Goal: Task Accomplishment & Management: Complete application form

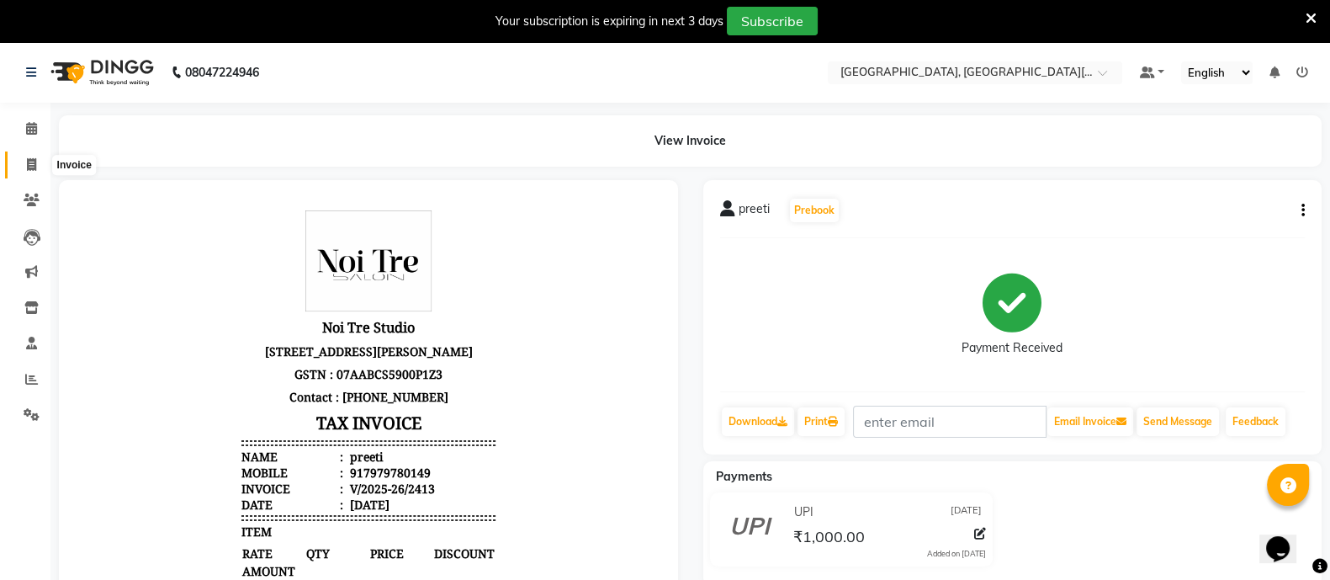
click at [38, 161] on span at bounding box center [31, 165] width 29 height 19
select select "service"
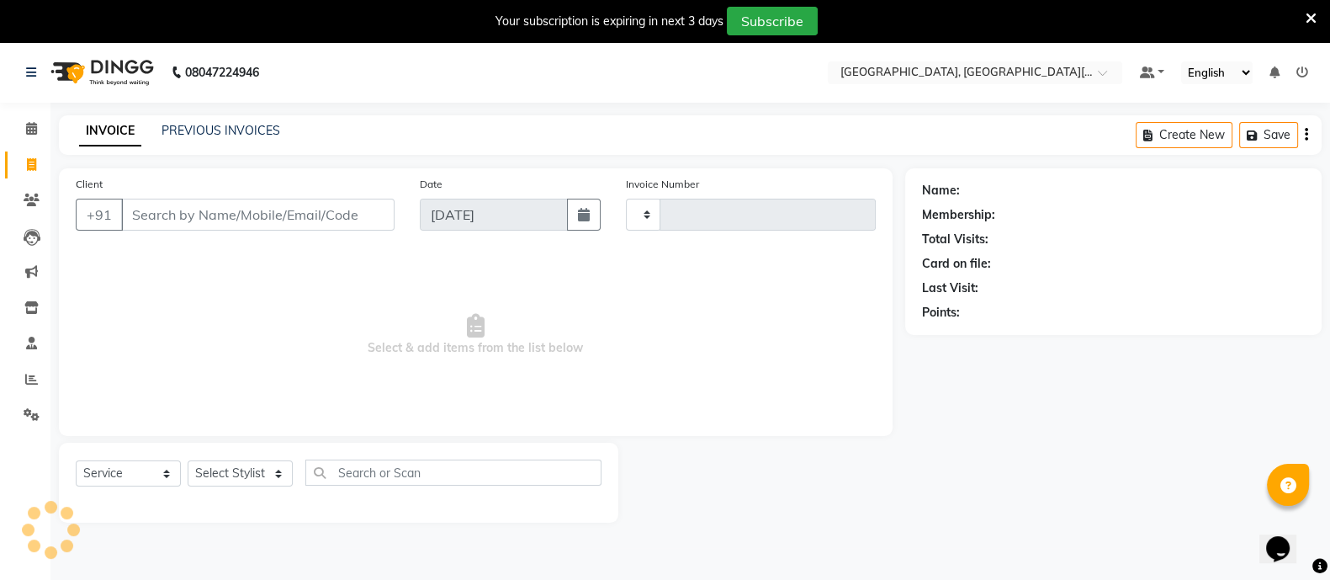
scroll to position [41, 0]
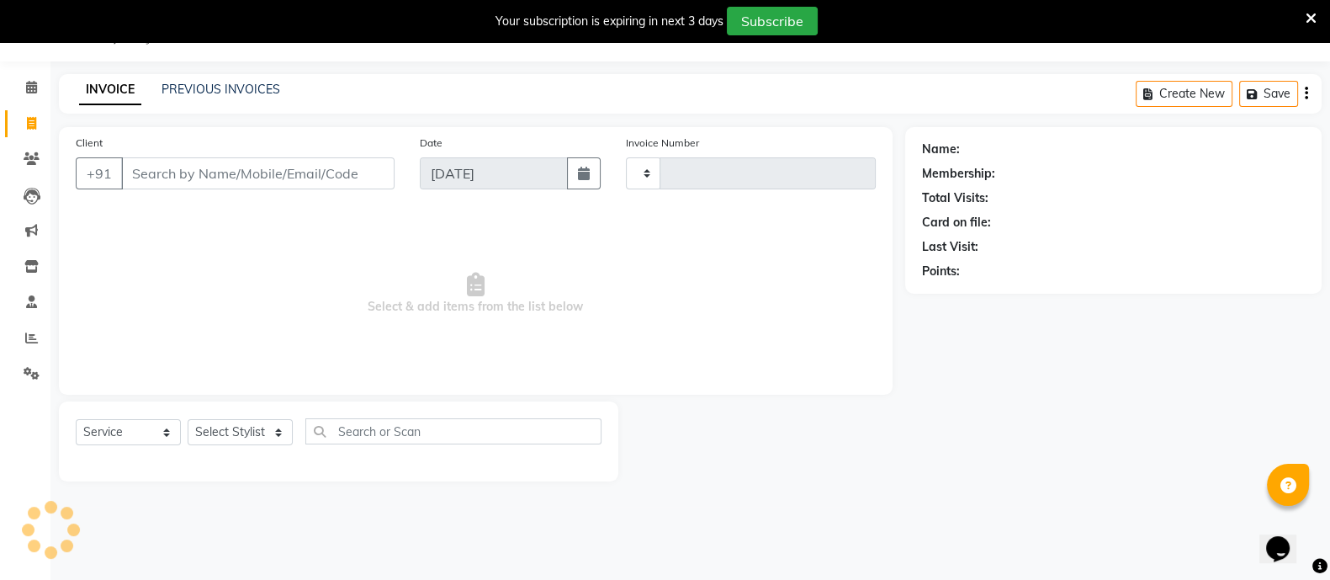
type input "2414"
select select "4884"
click at [24, 332] on span at bounding box center [31, 338] width 29 height 19
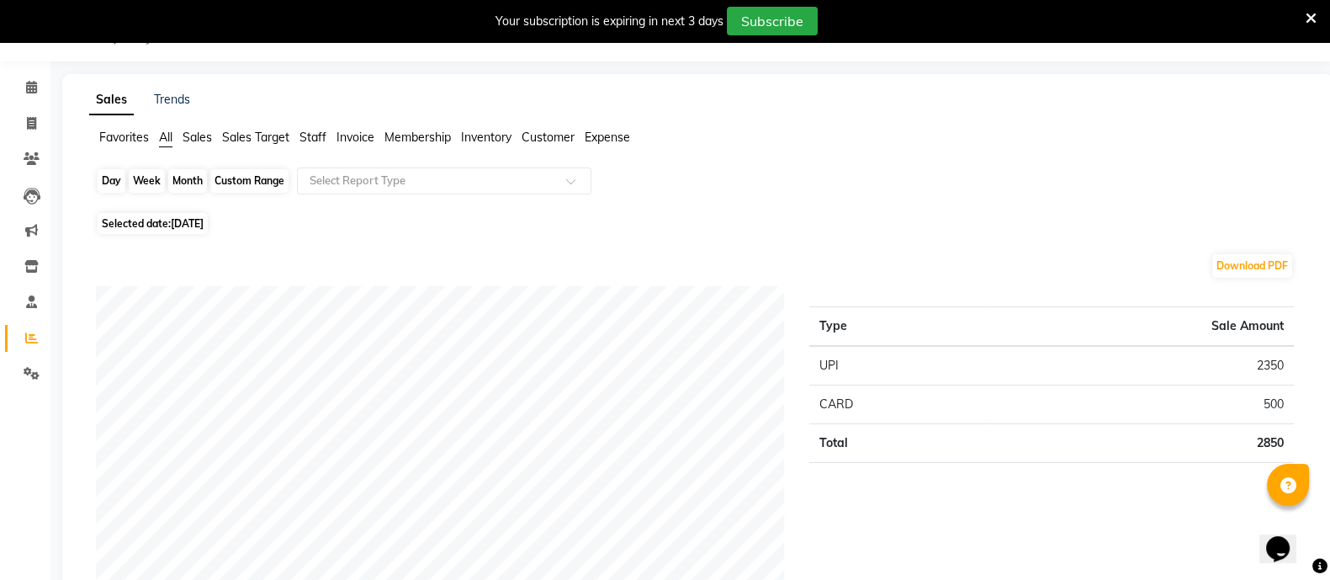
click at [111, 173] on div "Day" at bounding box center [112, 181] width 28 height 24
select select "9"
select select "2025"
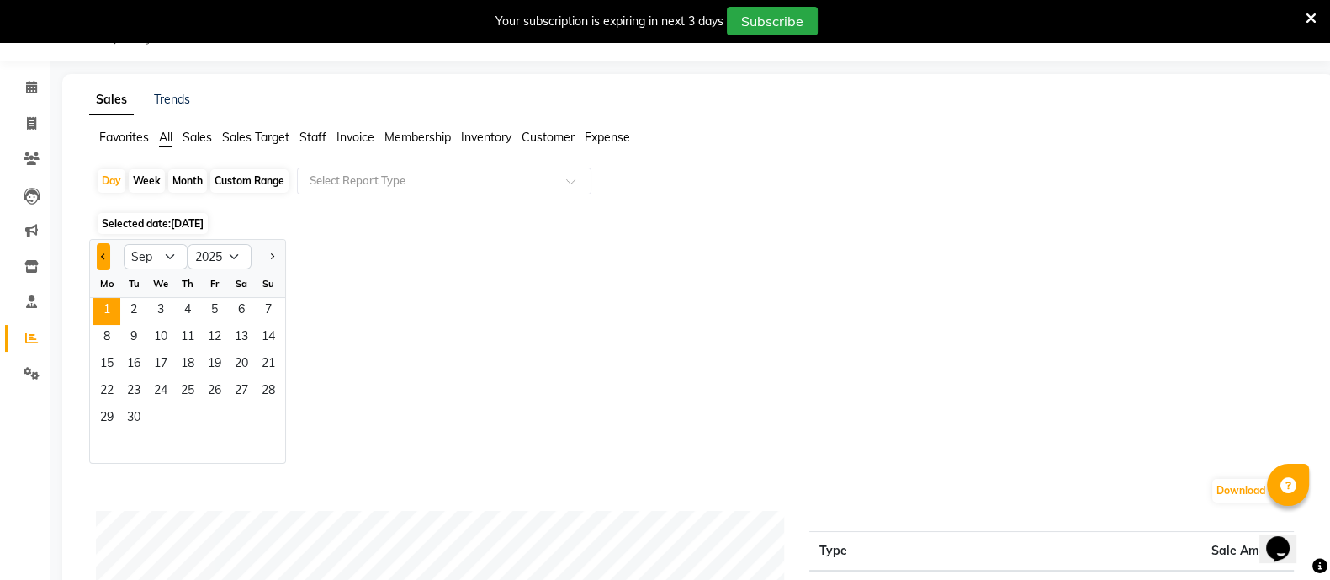
click at [97, 263] on button "Previous month" at bounding box center [103, 256] width 13 height 27
select select "8"
click at [208, 304] on span "1" at bounding box center [214, 311] width 27 height 27
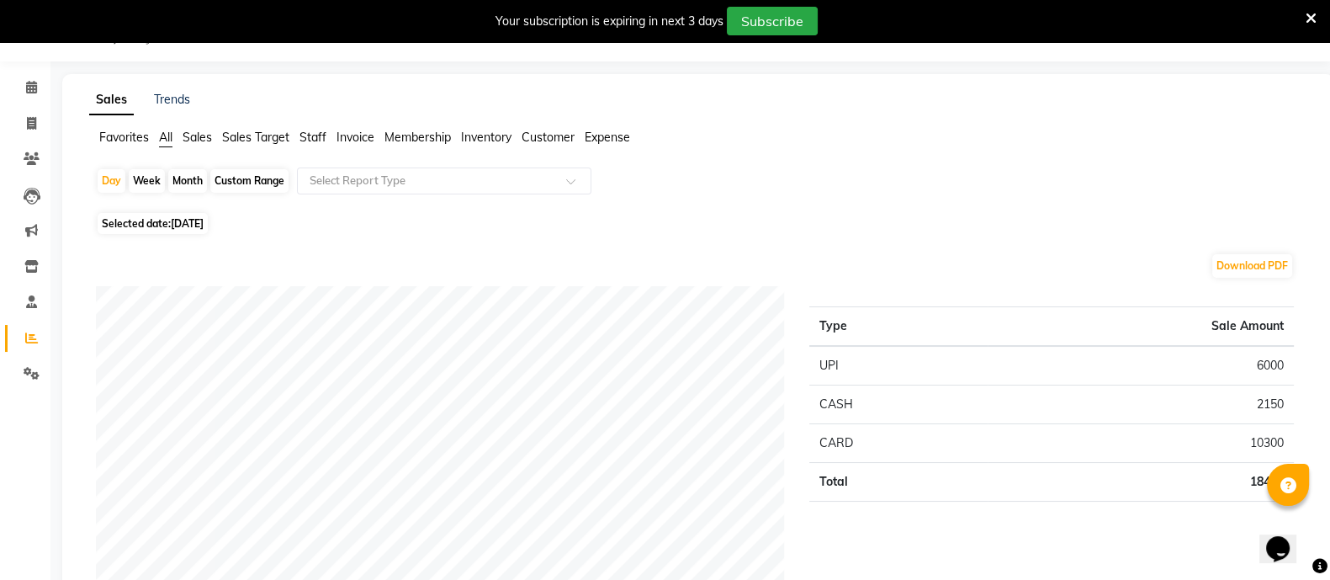
click at [203, 174] on div "Month" at bounding box center [187, 181] width 39 height 24
select select "8"
select select "2025"
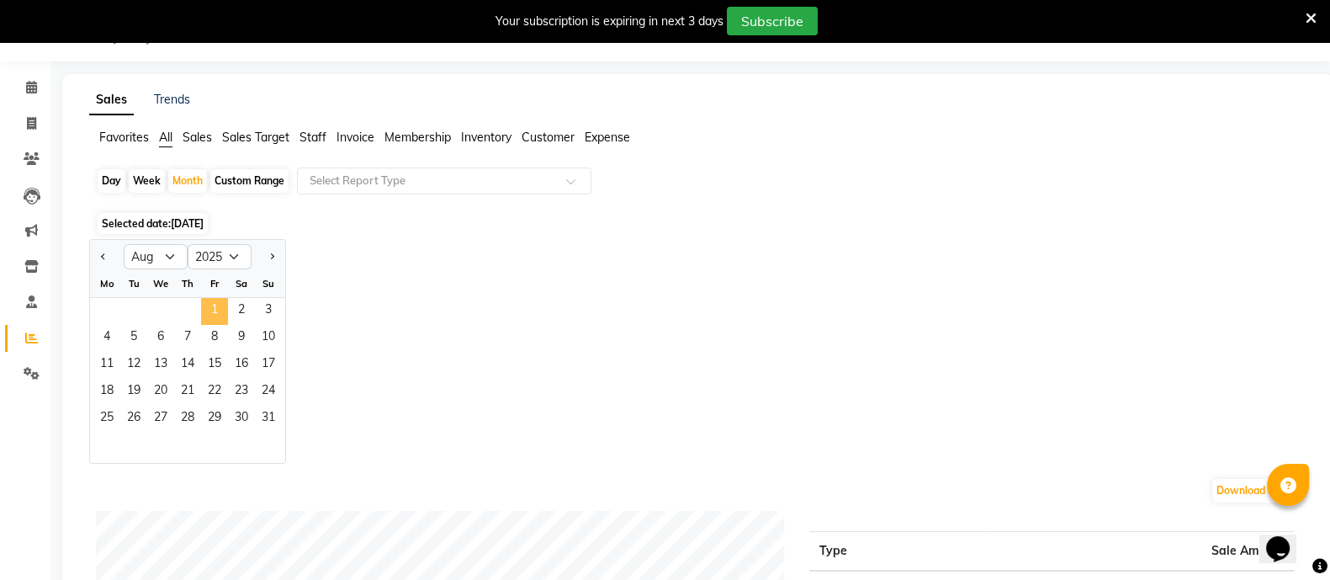
click at [206, 309] on span "1" at bounding box center [214, 311] width 27 height 27
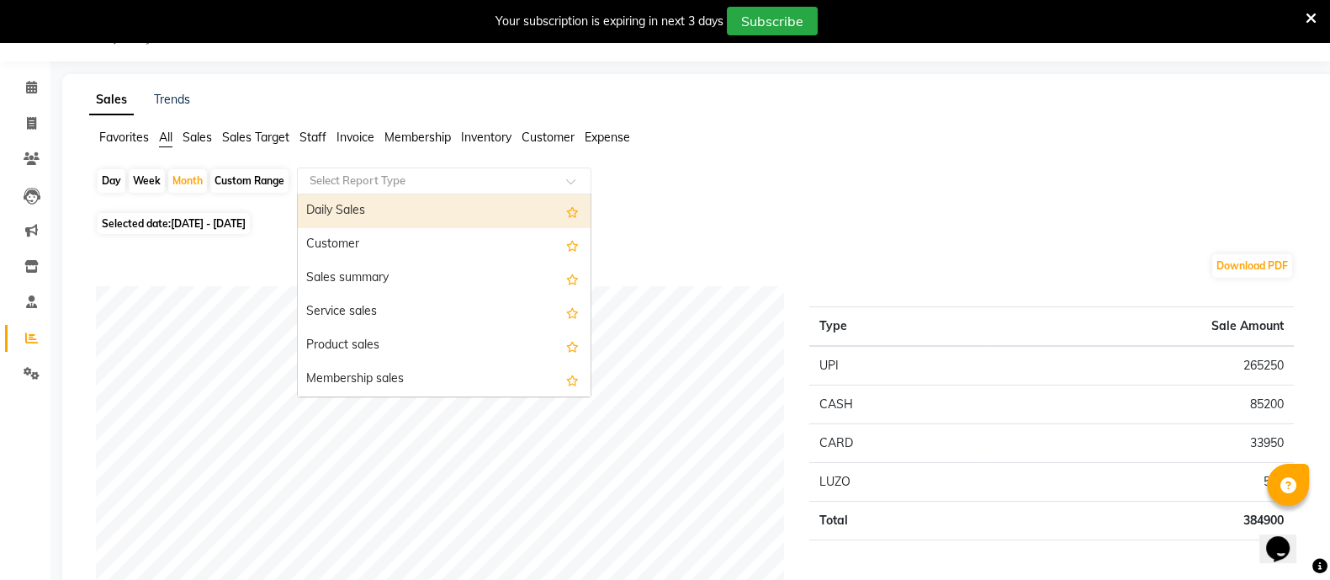
click at [431, 177] on input "text" at bounding box center [427, 180] width 242 height 17
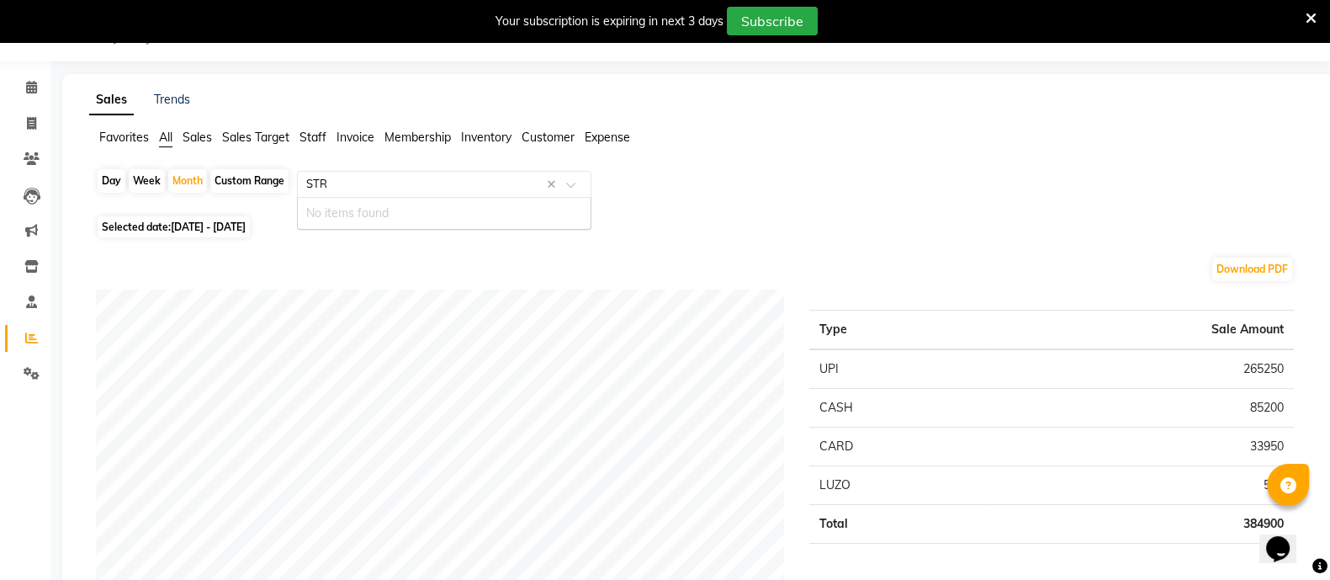
type input "ST"
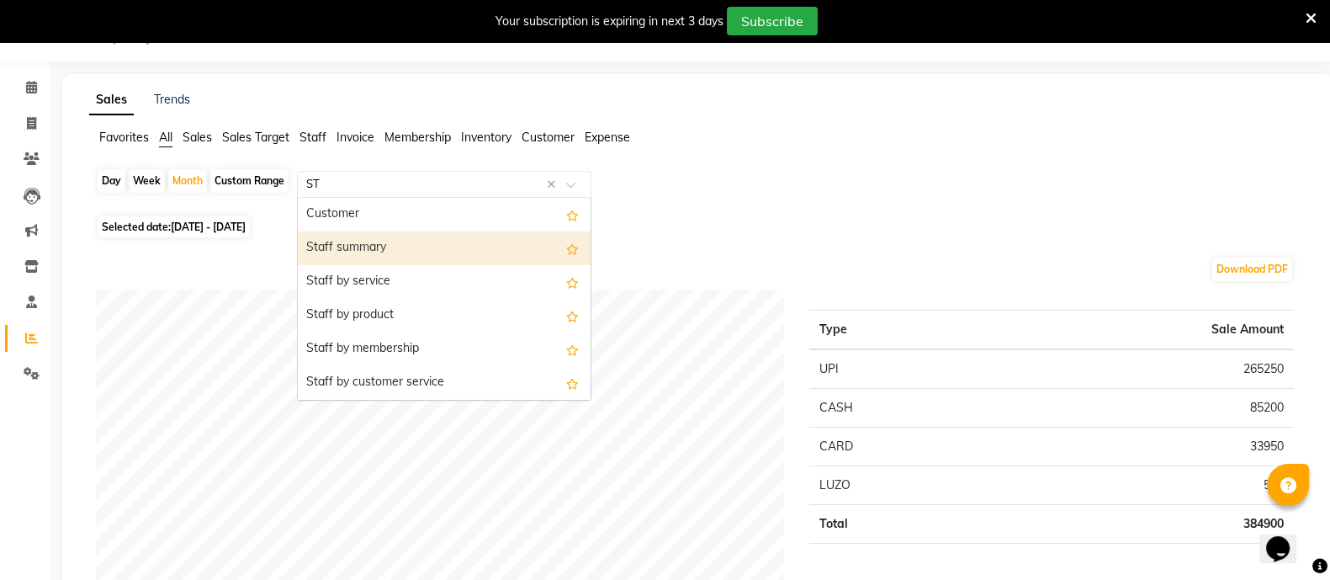
click at [391, 252] on div "Staff summary" at bounding box center [444, 248] width 293 height 34
select select "full_report"
select select "csv"
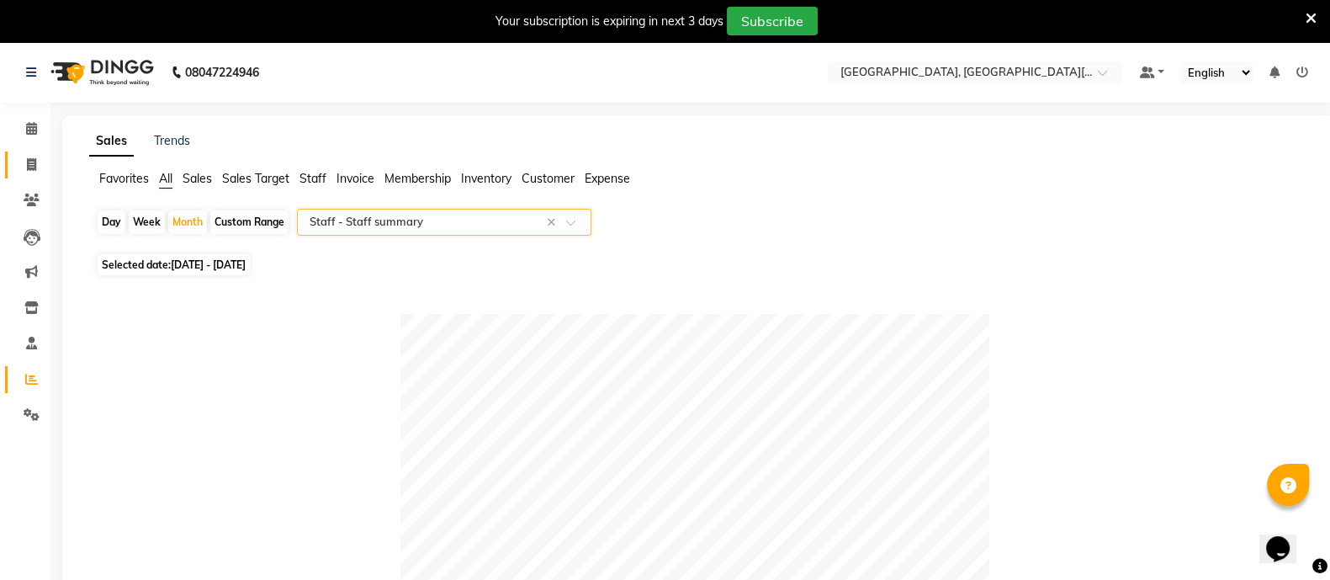
click at [34, 164] on icon at bounding box center [31, 164] width 9 height 13
select select "service"
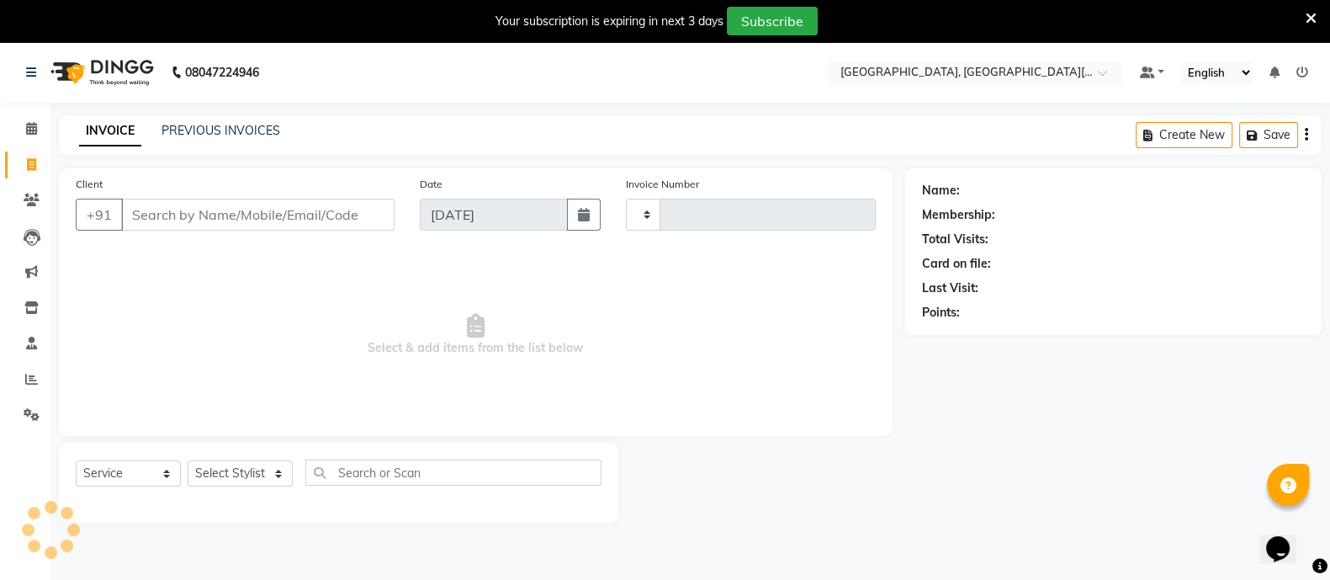
scroll to position [41, 0]
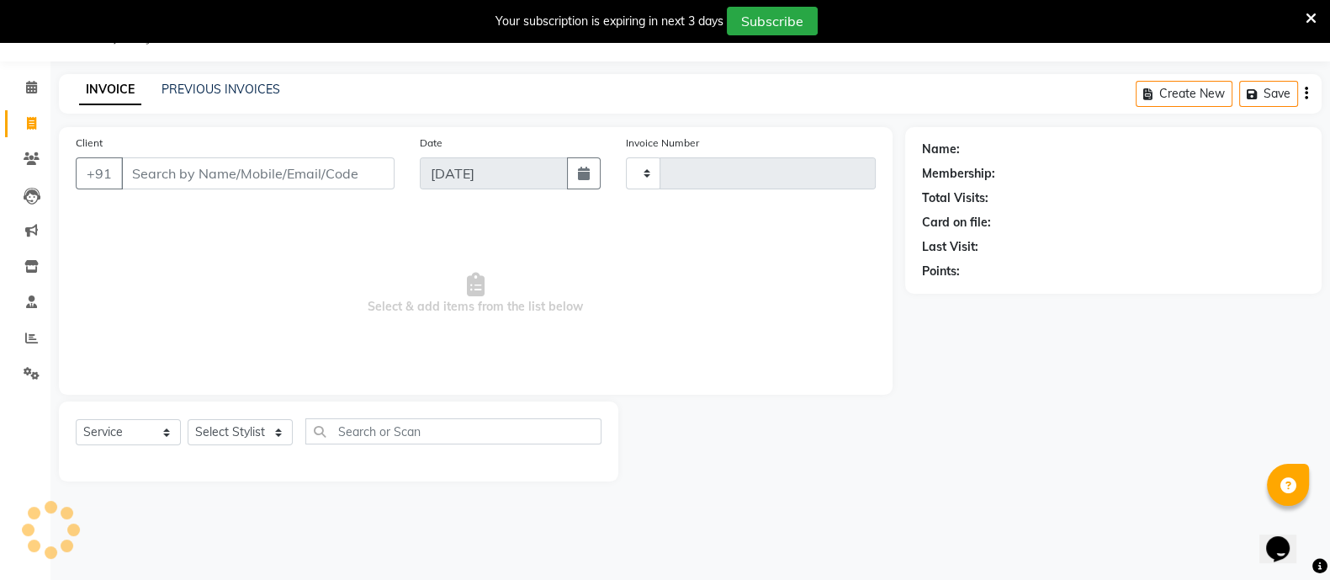
type input "2414"
select select "4884"
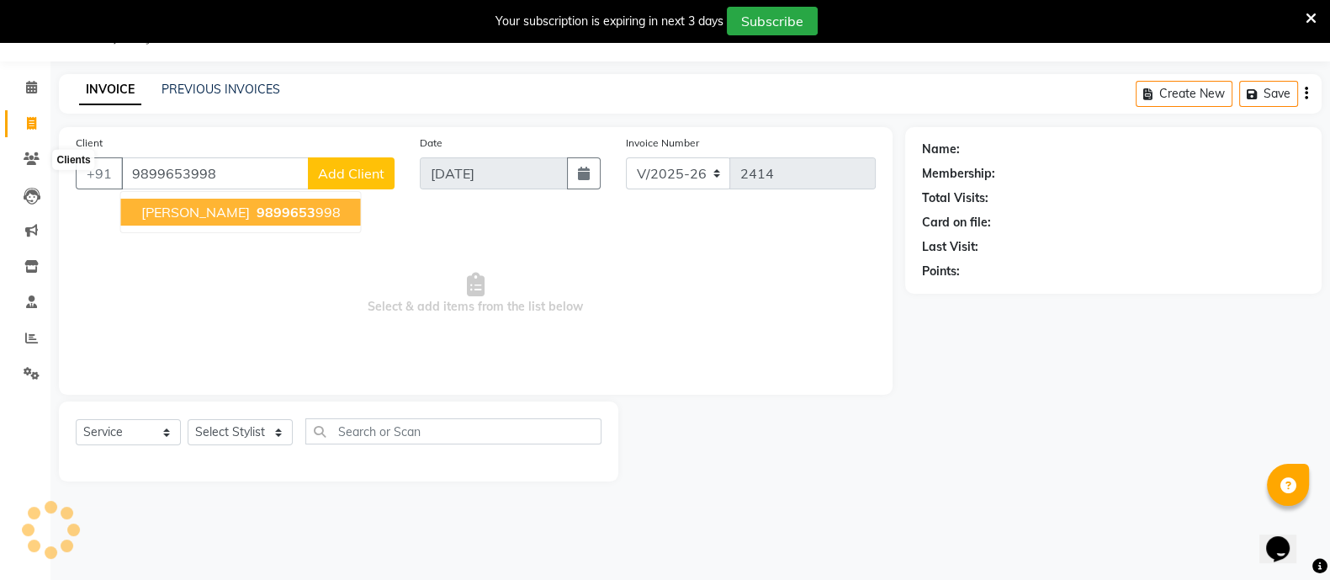
type input "9899653998"
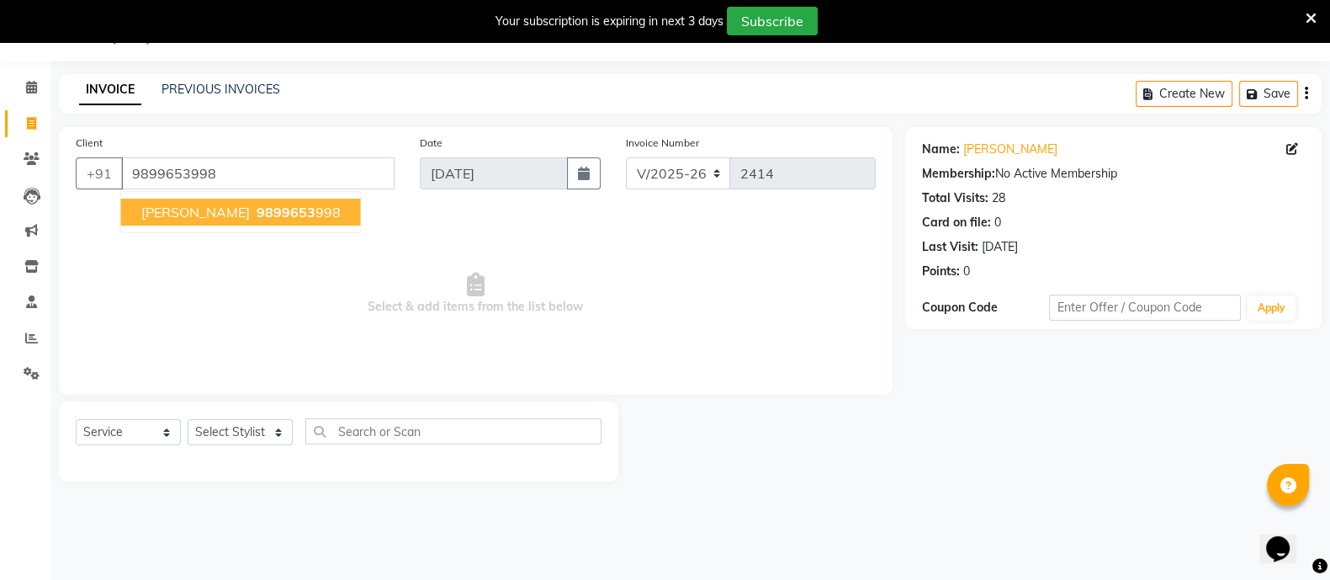
click at [175, 211] on span "[PERSON_NAME]" at bounding box center [195, 212] width 109 height 17
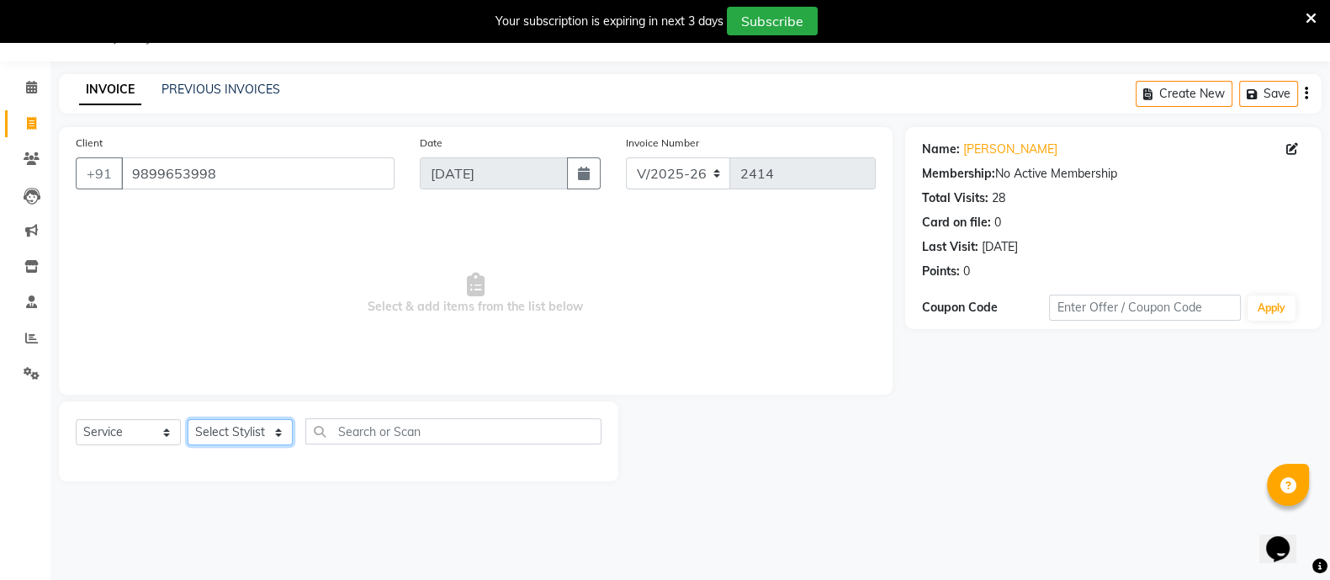
click at [249, 437] on select "Select Stylist [PERSON_NAME] [PERSON_NAME] GAURAV gulshan [PERSON_NAME] Manager…" at bounding box center [240, 432] width 105 height 26
select select "29621"
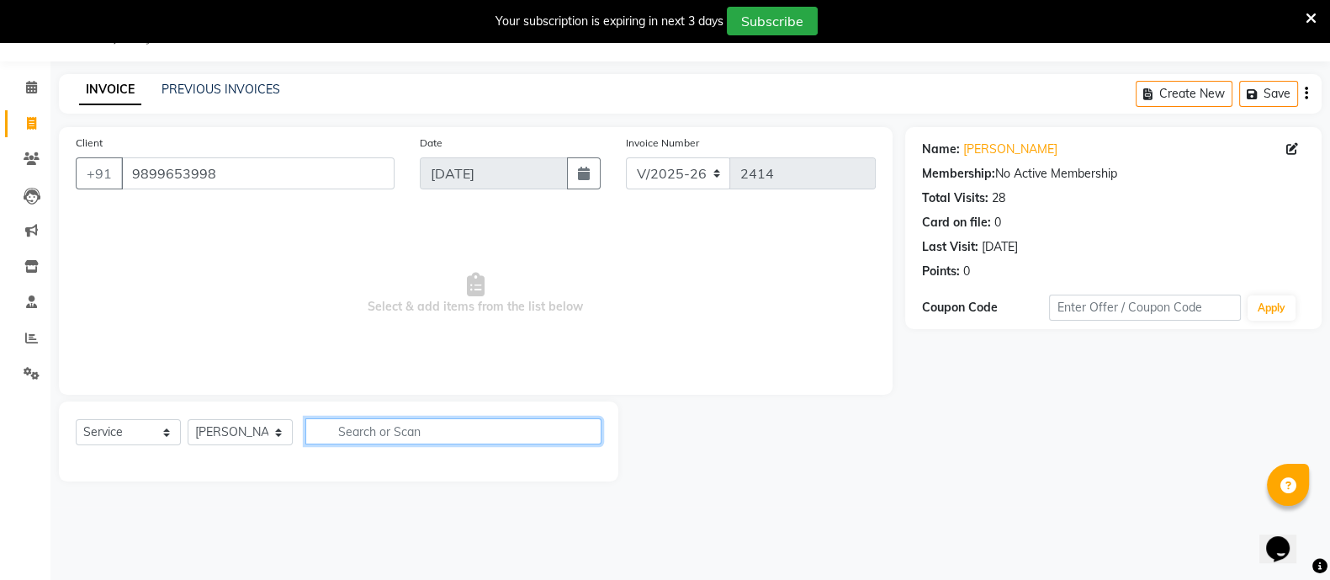
click at [369, 427] on input "text" at bounding box center [453, 431] width 296 height 26
type input "BLO"
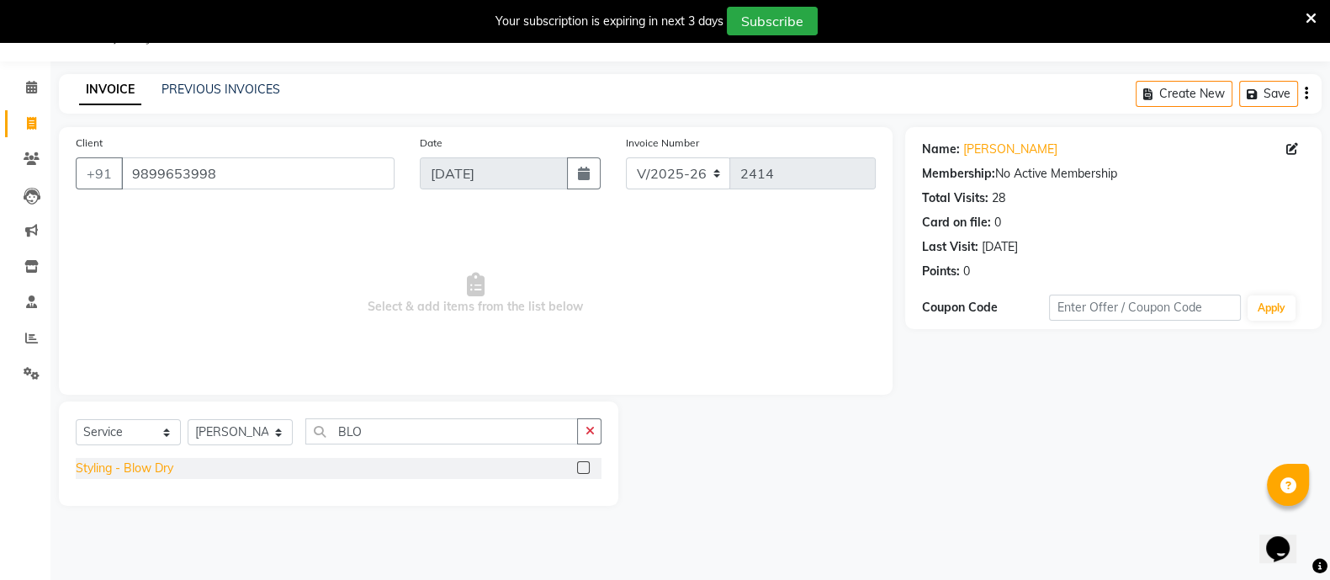
click at [110, 468] on div "Styling - Blow Dry" at bounding box center [125, 468] width 98 height 18
checkbox input "false"
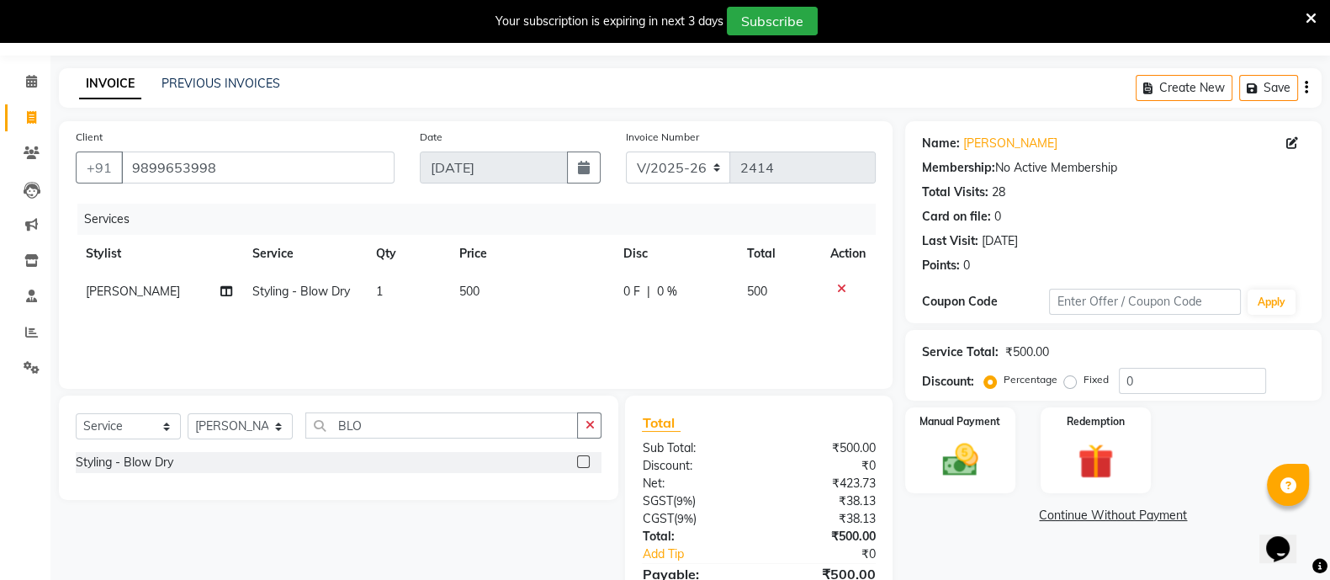
scroll to position [135, 0]
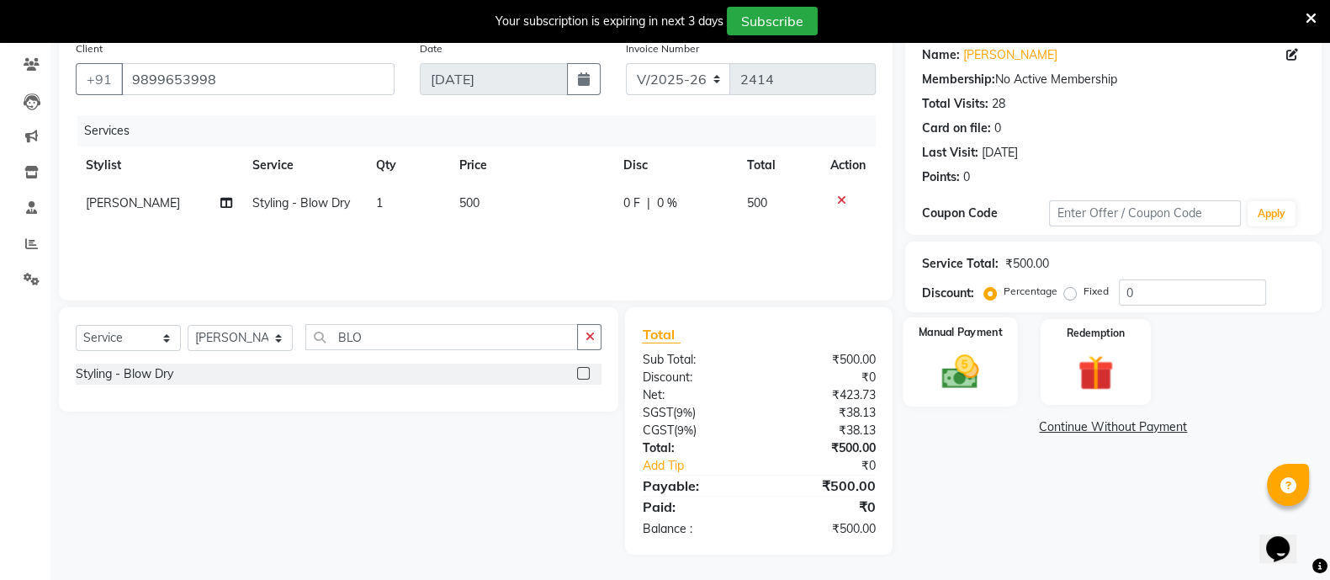
click at [969, 352] on img at bounding box center [961, 371] width 60 height 42
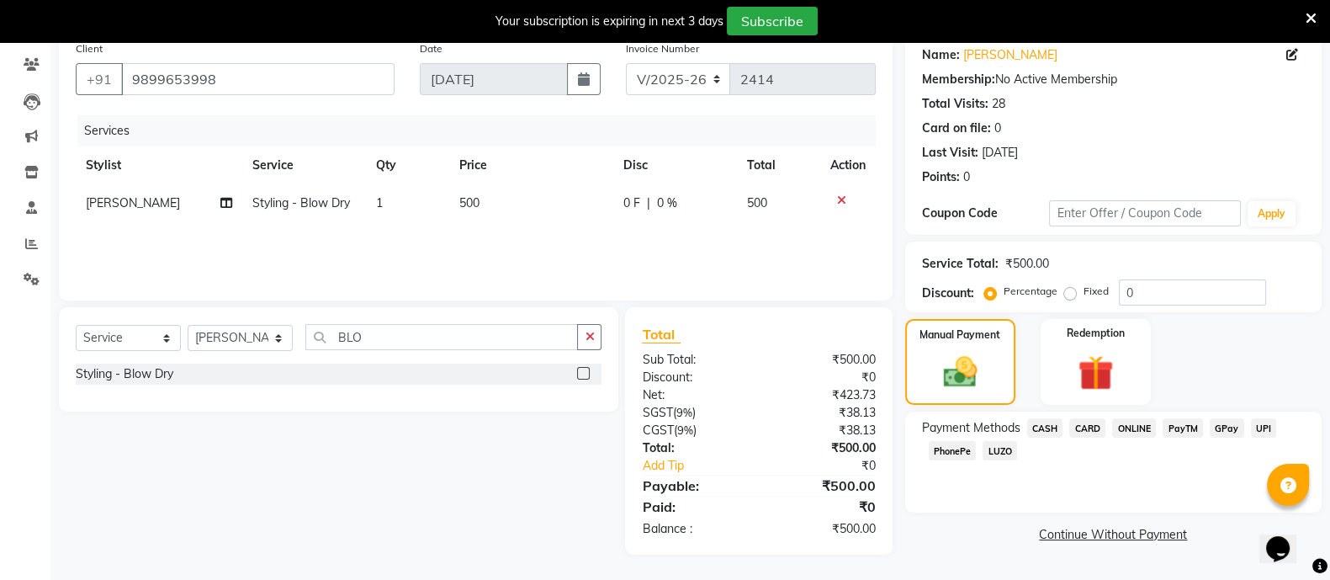
click at [1041, 421] on span "CASH" at bounding box center [1045, 427] width 36 height 19
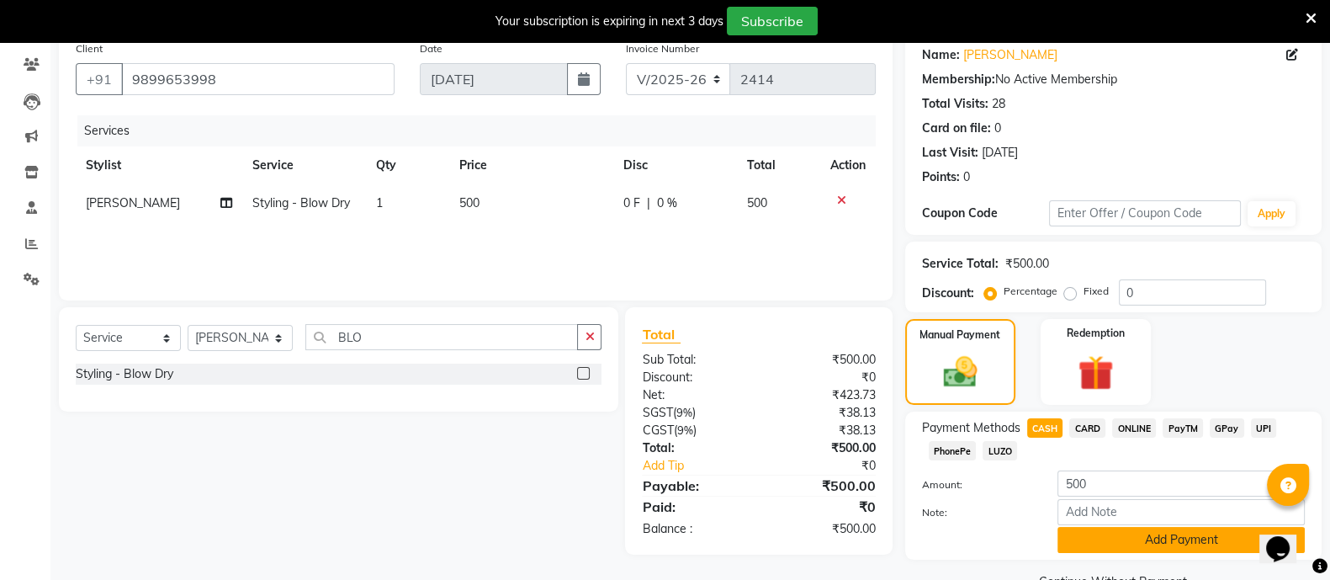
click at [1128, 534] on button "Add Payment" at bounding box center [1181, 540] width 247 height 26
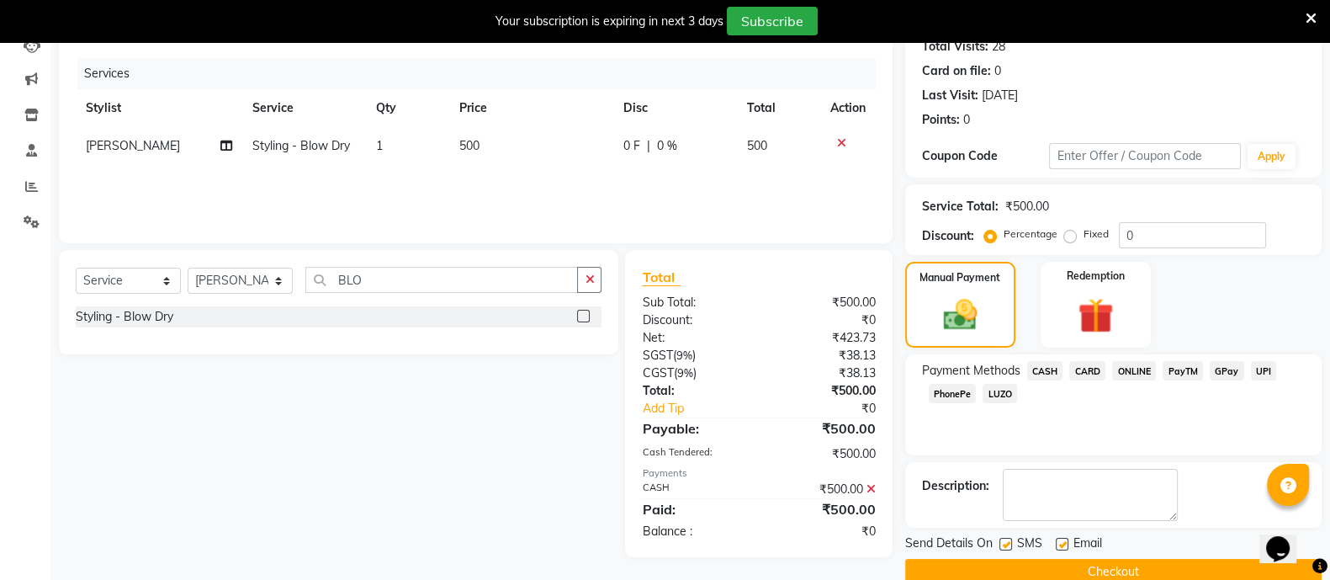
scroll to position [222, 0]
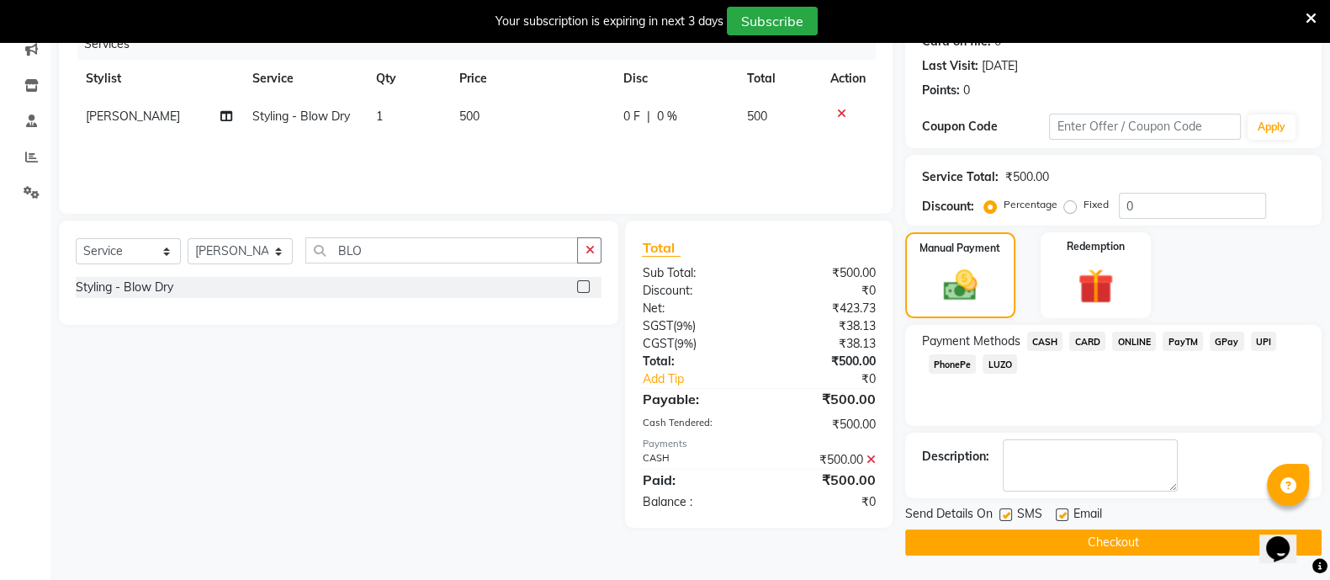
click at [1112, 535] on button "Checkout" at bounding box center [1113, 542] width 417 height 26
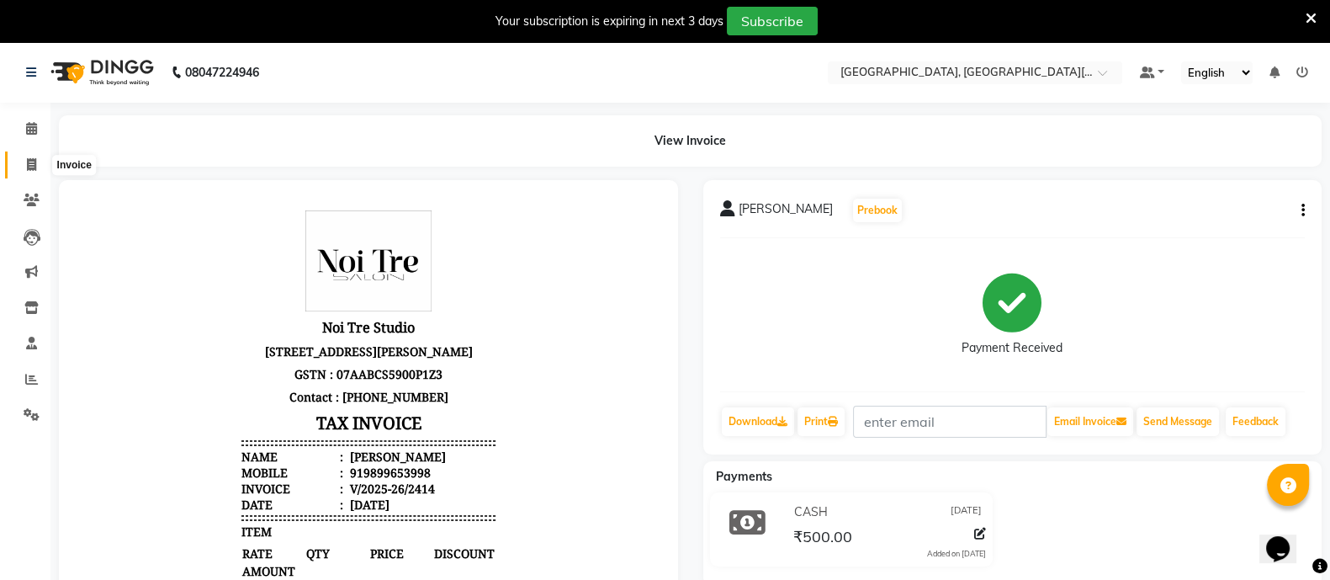
click at [25, 162] on span at bounding box center [31, 165] width 29 height 19
select select "4884"
select select "service"
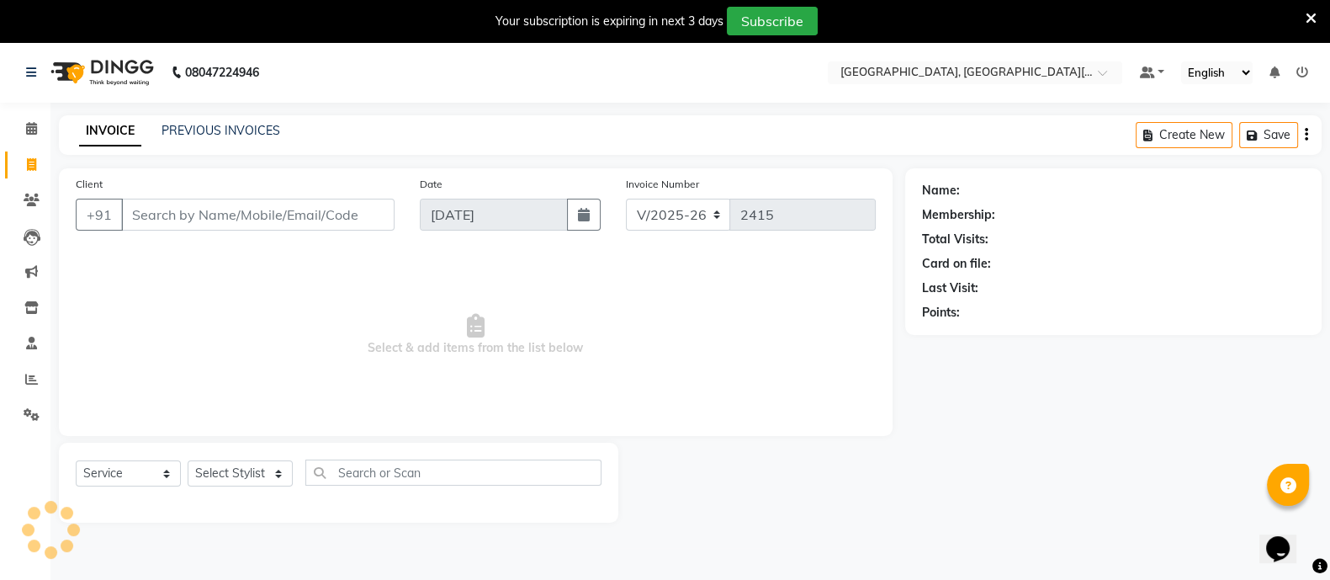
scroll to position [41, 0]
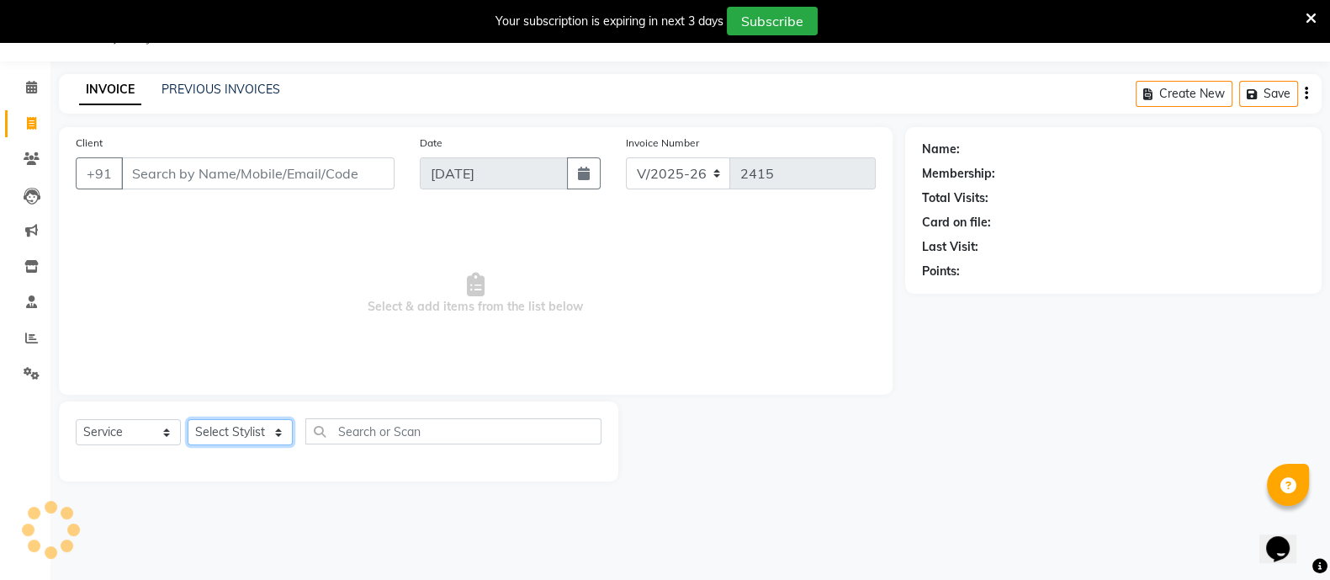
click at [255, 430] on select "Select Stylist" at bounding box center [240, 432] width 105 height 26
click at [251, 426] on select "Select Stylist [PERSON_NAME] [PERSON_NAME] GAURAV gulshan [PERSON_NAME] Manager…" at bounding box center [240, 432] width 105 height 26
click at [252, 426] on select "Select Stylist [PERSON_NAME] [PERSON_NAME] GAURAV gulshan [PERSON_NAME] Manager…" at bounding box center [240, 432] width 105 height 26
select select "89451"
click at [188, 419] on select "Select Stylist [PERSON_NAME] [PERSON_NAME] GAURAV gulshan [PERSON_NAME] Manager…" at bounding box center [240, 432] width 105 height 26
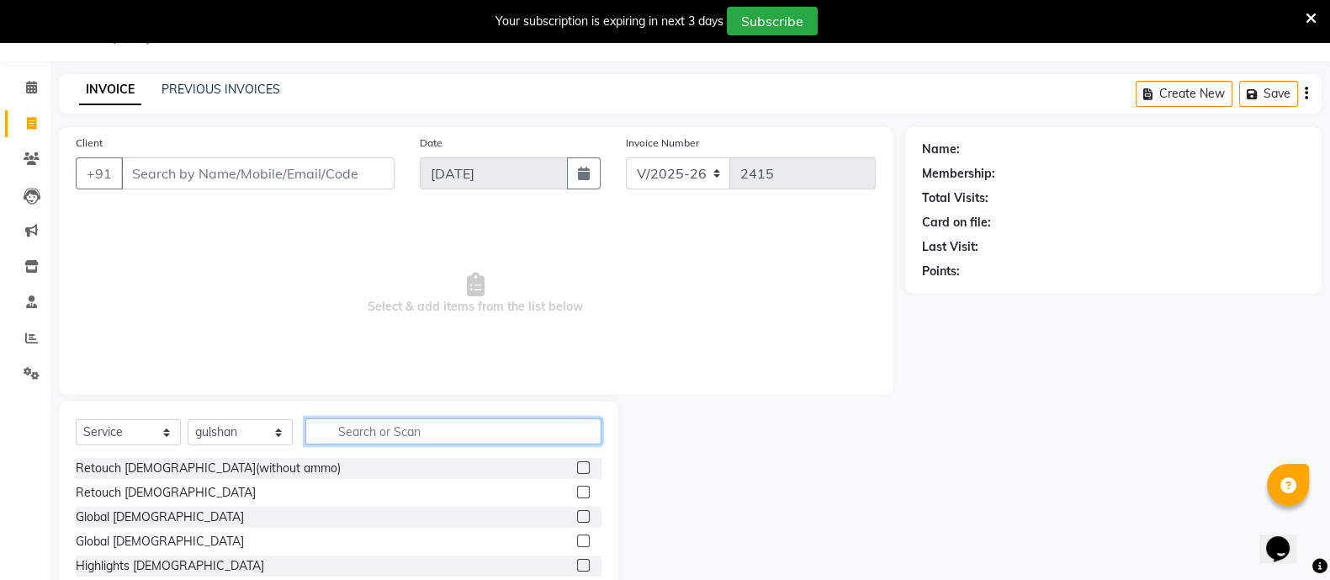
click at [371, 422] on input "text" at bounding box center [453, 431] width 296 height 26
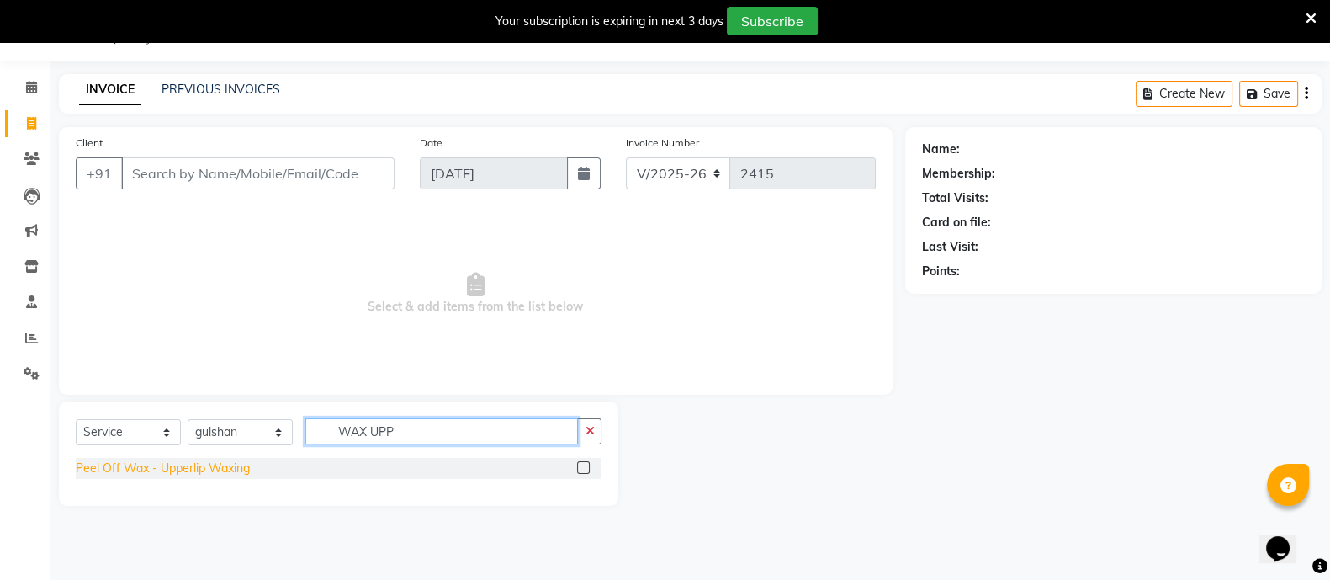
type input "WAX UPP"
click at [179, 463] on div "Peel Off Wax - Upperlip Waxing" at bounding box center [163, 468] width 174 height 18
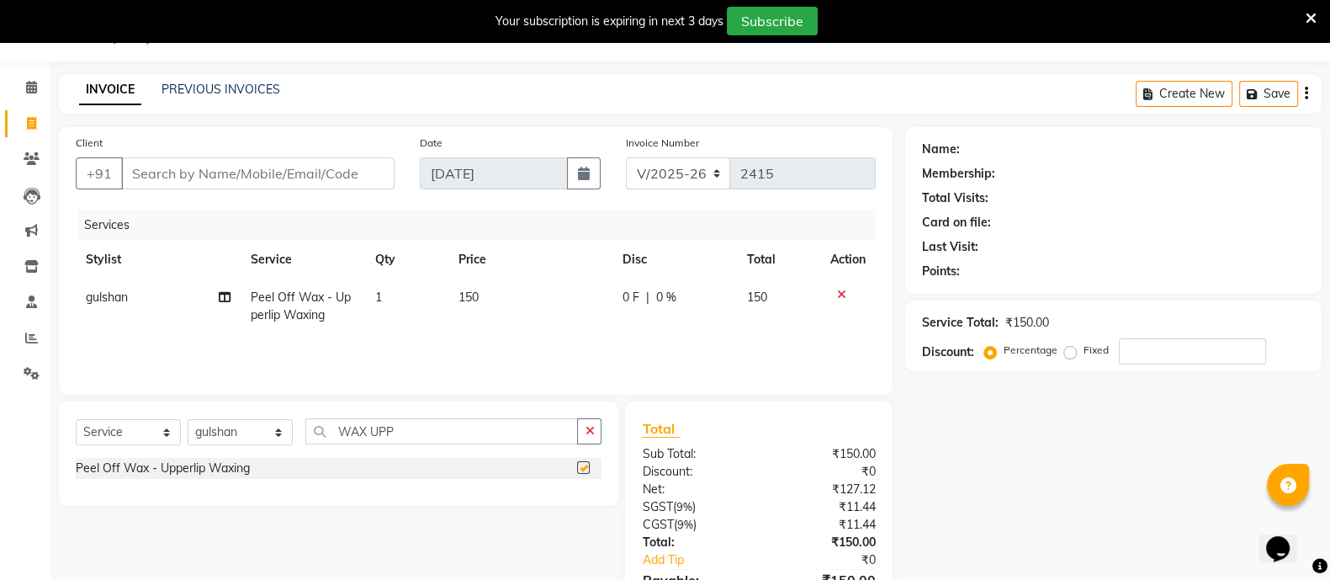
checkbox input "false"
click at [478, 303] on span "150" at bounding box center [469, 296] width 20 height 15
select select "89451"
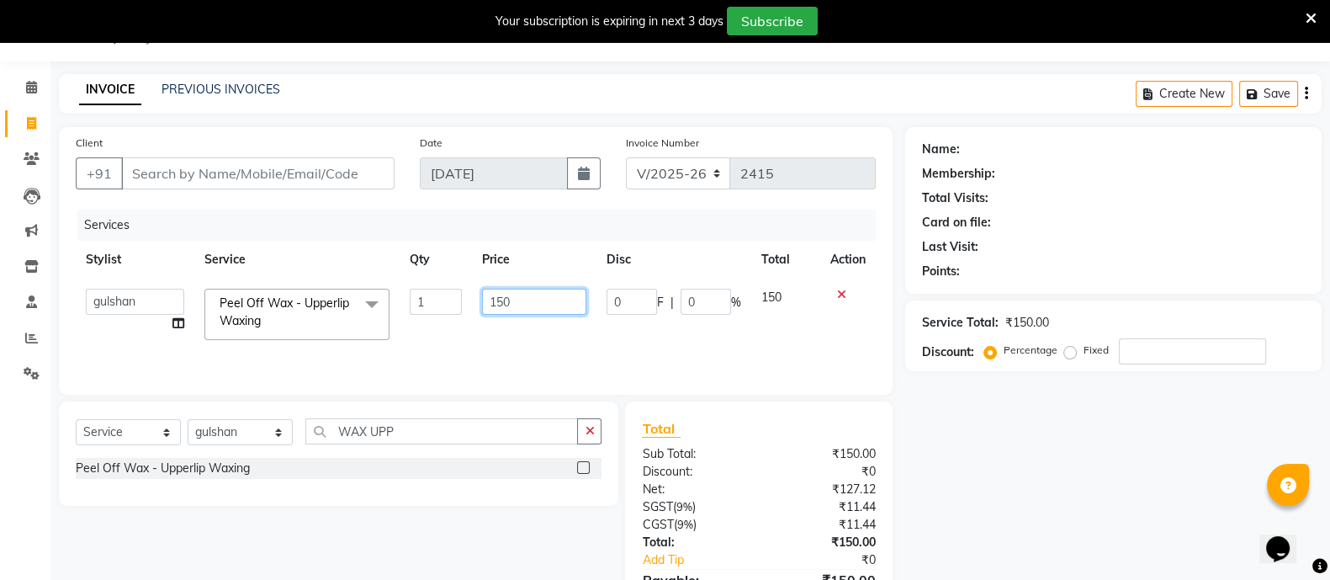
drag, startPoint x: 519, startPoint y: 300, endPoint x: 466, endPoint y: 306, distance: 53.4
click at [466, 306] on tr "[PERSON_NAME] [PERSON_NAME] GAURAV gulshan [PERSON_NAME] Manager [PERSON_NAME] …" at bounding box center [476, 315] width 800 height 72
type input "100"
click at [930, 475] on div "Name: Membership: Total Visits: Card on file: Last Visit: Points: Service Total…" at bounding box center [1119, 388] width 429 height 522
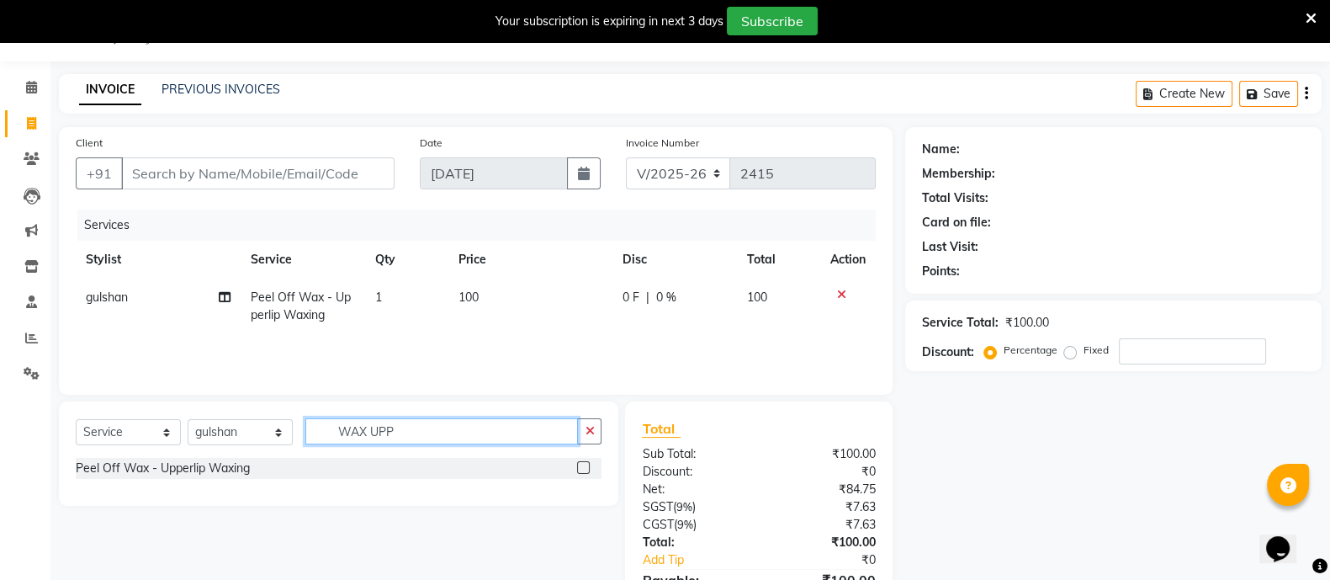
drag, startPoint x: 412, startPoint y: 433, endPoint x: 241, endPoint y: 414, distance: 172.7
click at [241, 414] on div "Select Service Product Membership Package Voucher Prepaid Gift Card Select Styl…" at bounding box center [339, 453] width 560 height 104
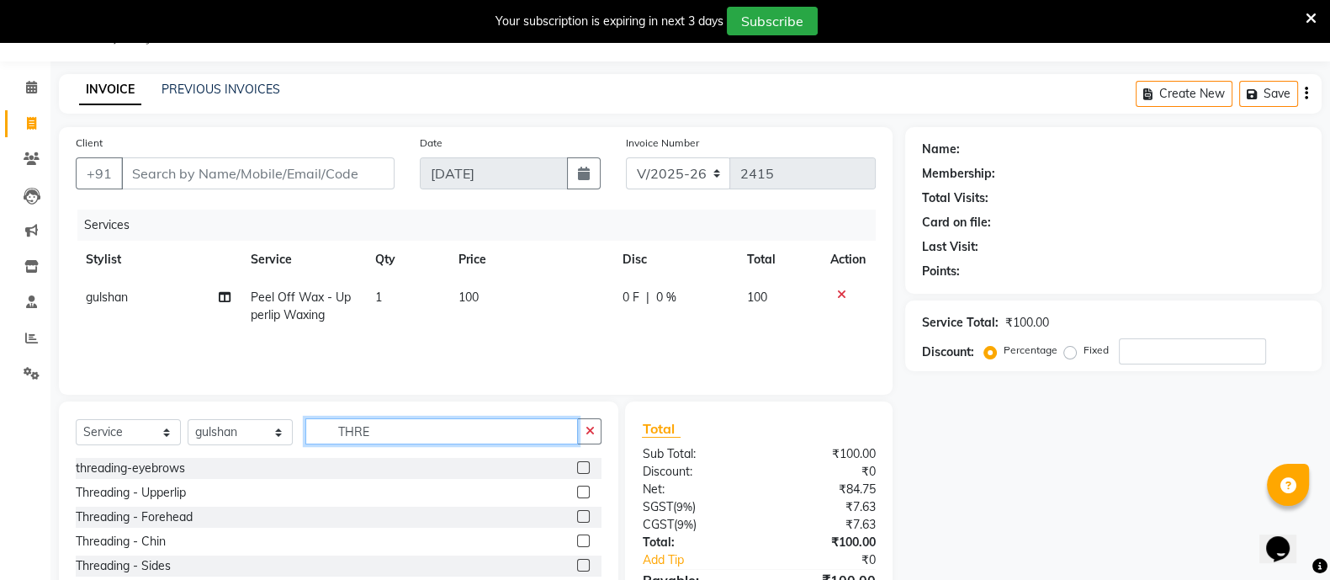
type input "THRE"
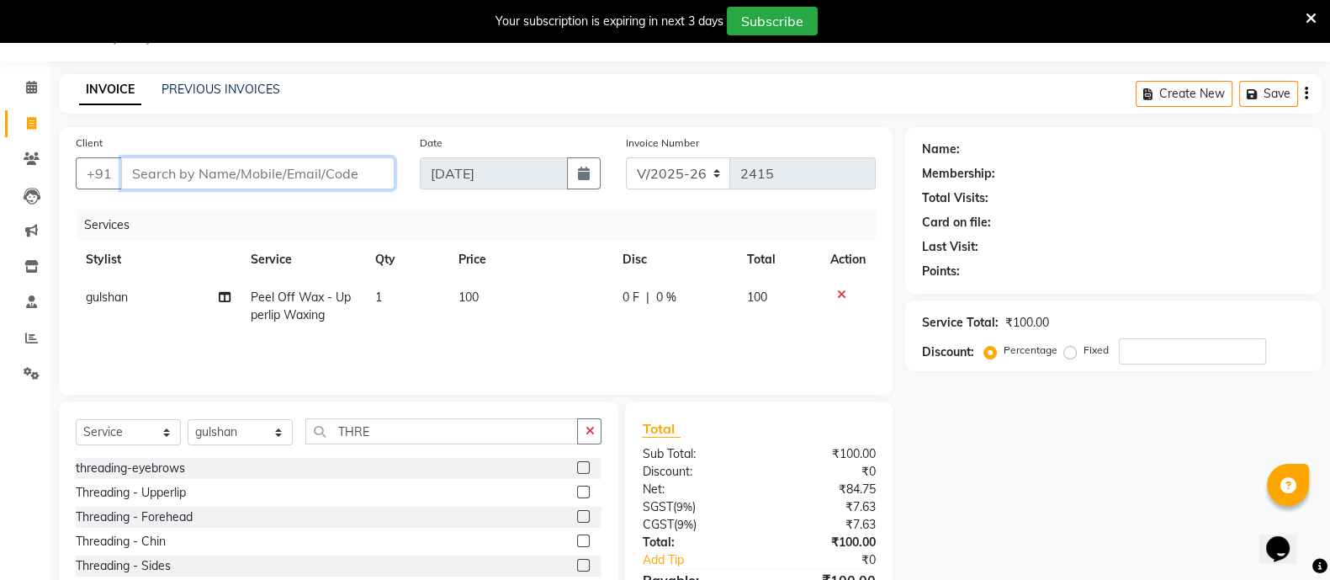
click at [257, 167] on input "Client" at bounding box center [257, 173] width 273 height 32
type input "9"
type input "0"
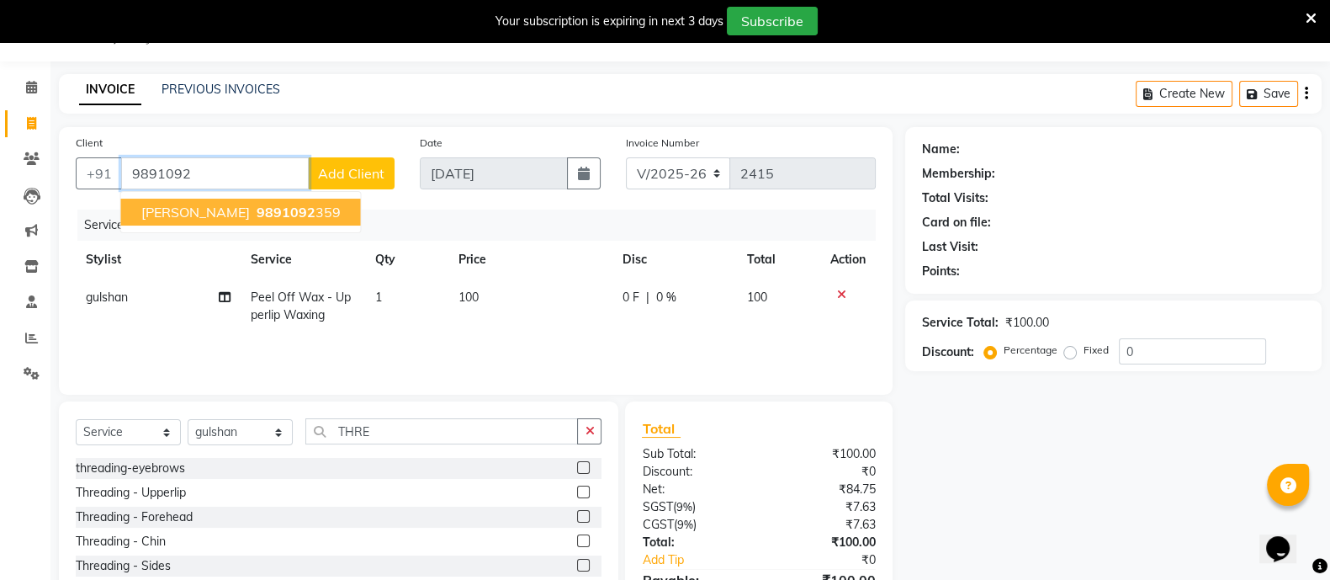
click at [260, 208] on span "9891092" at bounding box center [286, 212] width 59 height 17
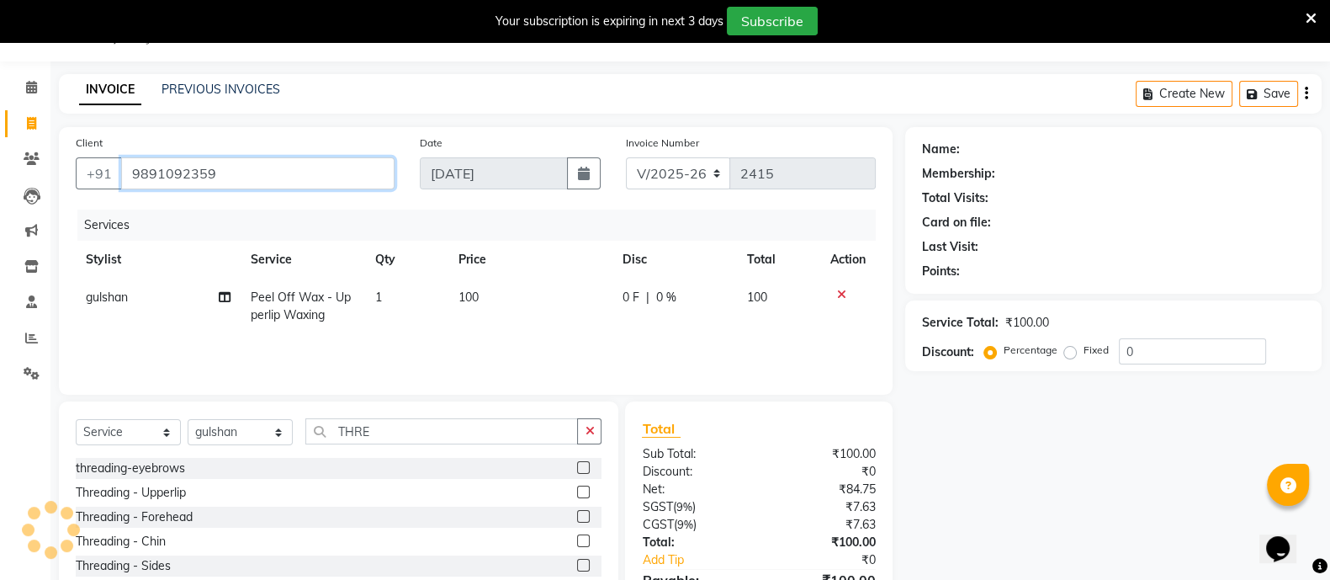
type input "9891092359"
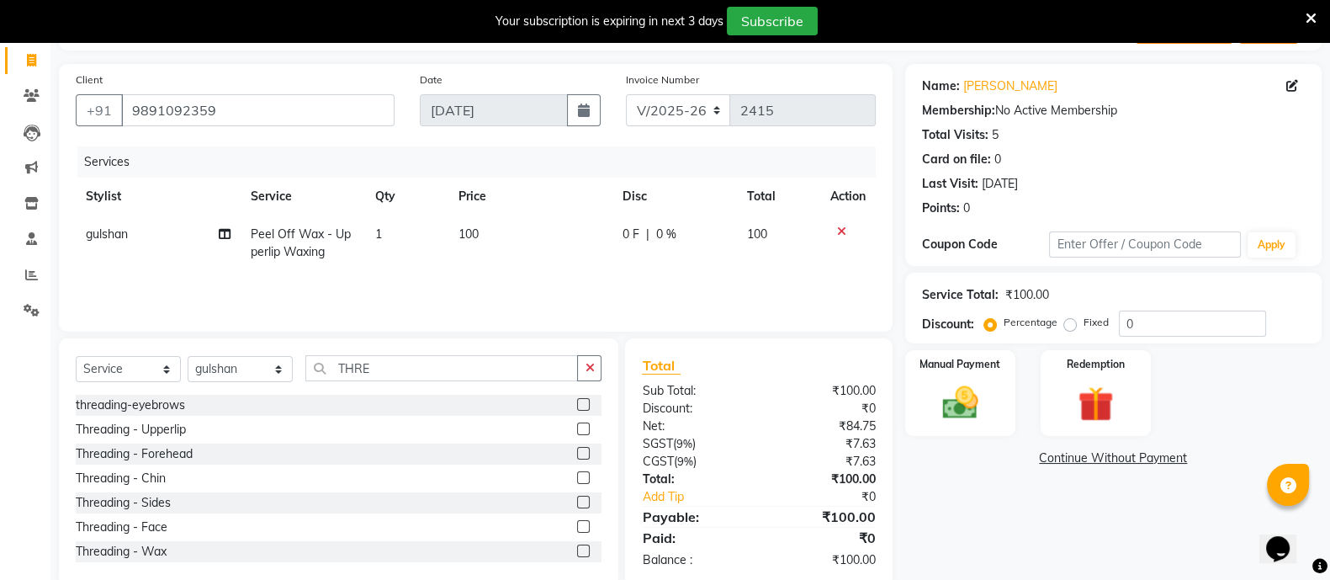
scroll to position [136, 0]
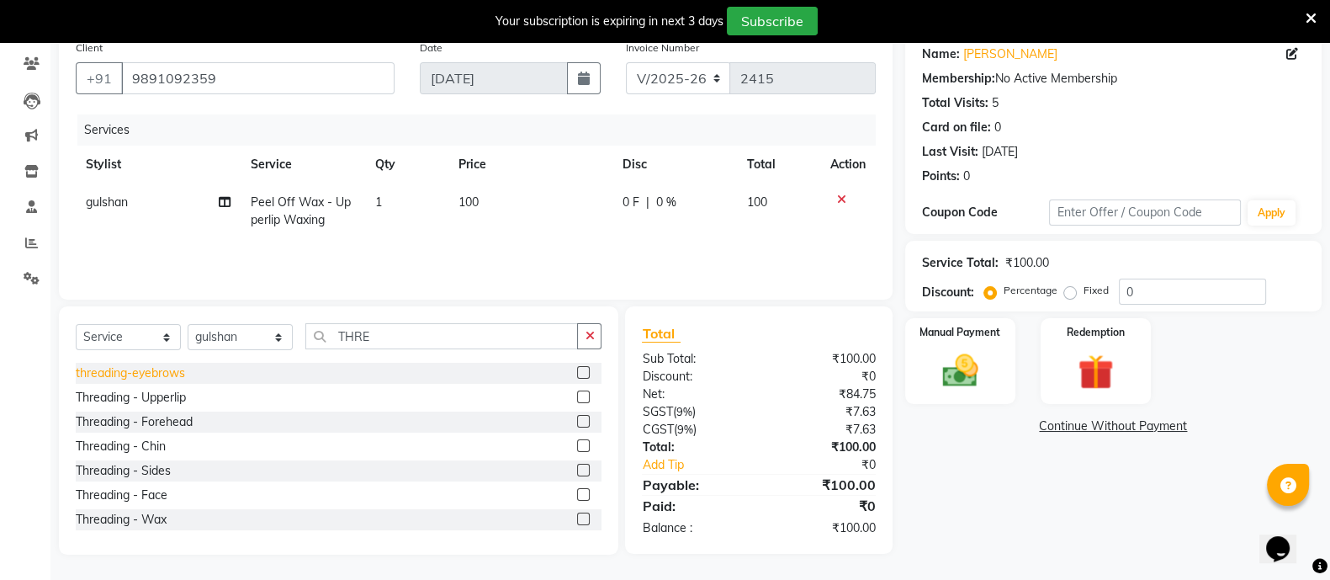
click at [160, 376] on div "threading-eyebrows" at bounding box center [130, 373] width 109 height 18
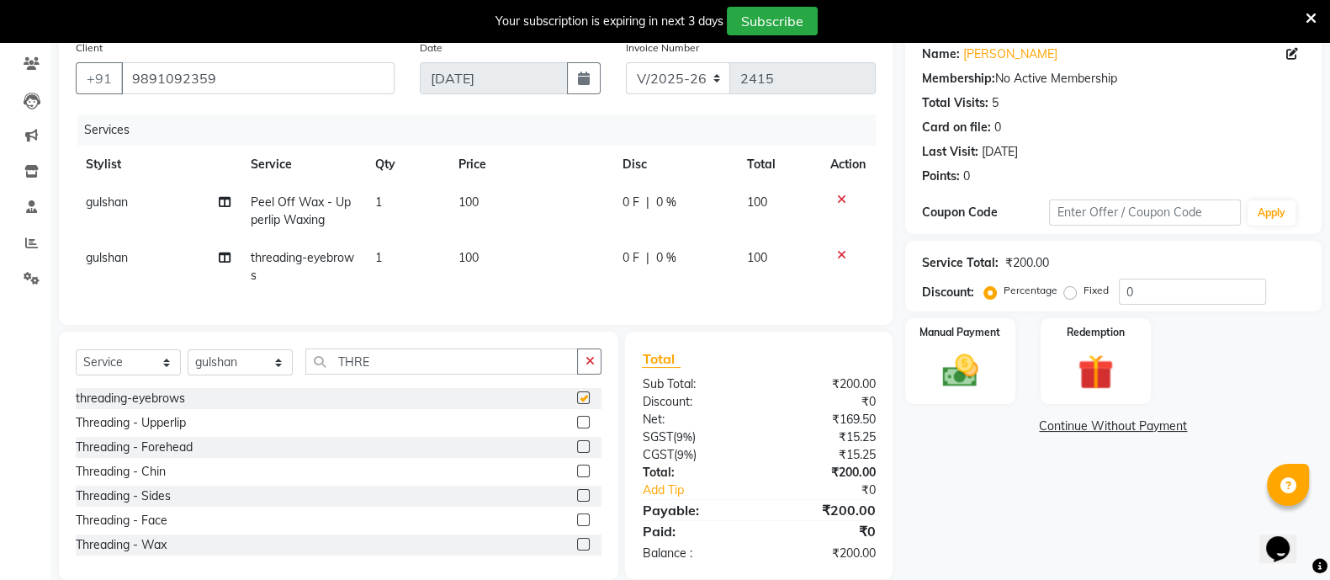
checkbox input "false"
click at [955, 347] on div "Manual Payment" at bounding box center [960, 360] width 115 height 89
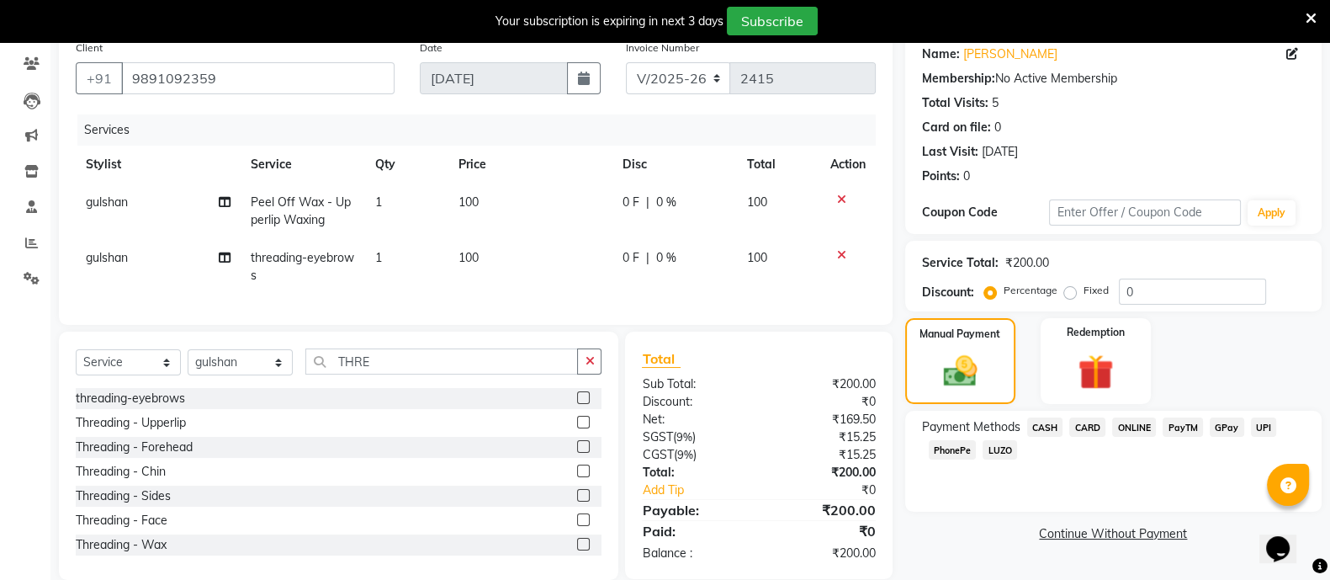
click at [1057, 428] on span "CASH" at bounding box center [1045, 426] width 36 height 19
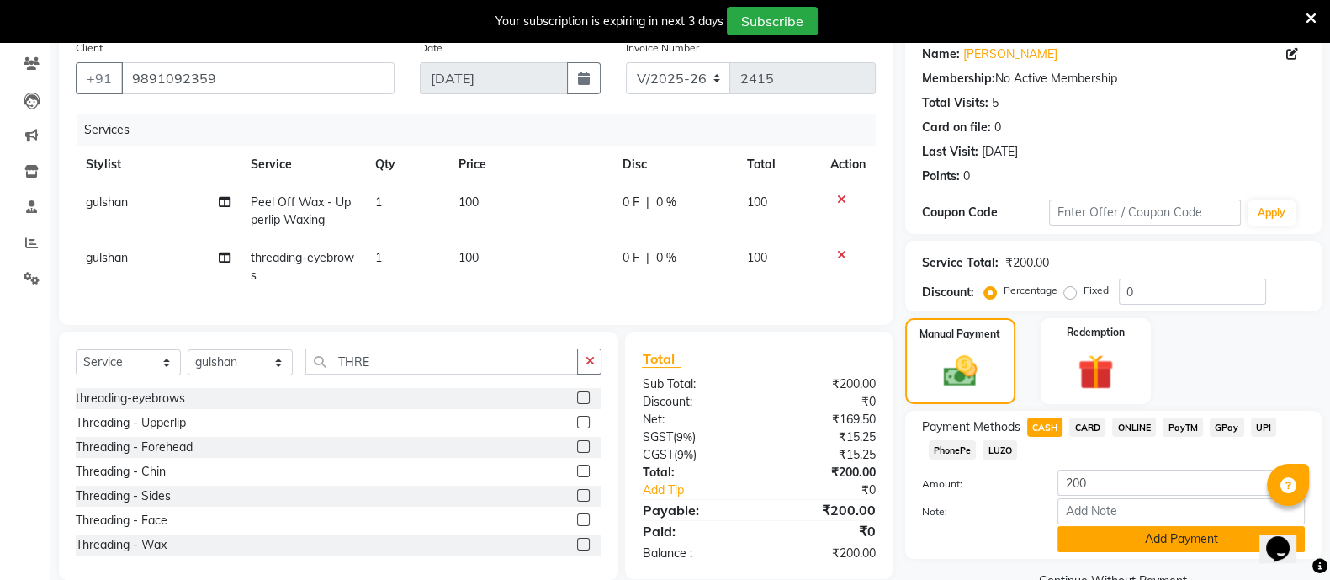
click at [1165, 542] on button "Add Payment" at bounding box center [1181, 539] width 247 height 26
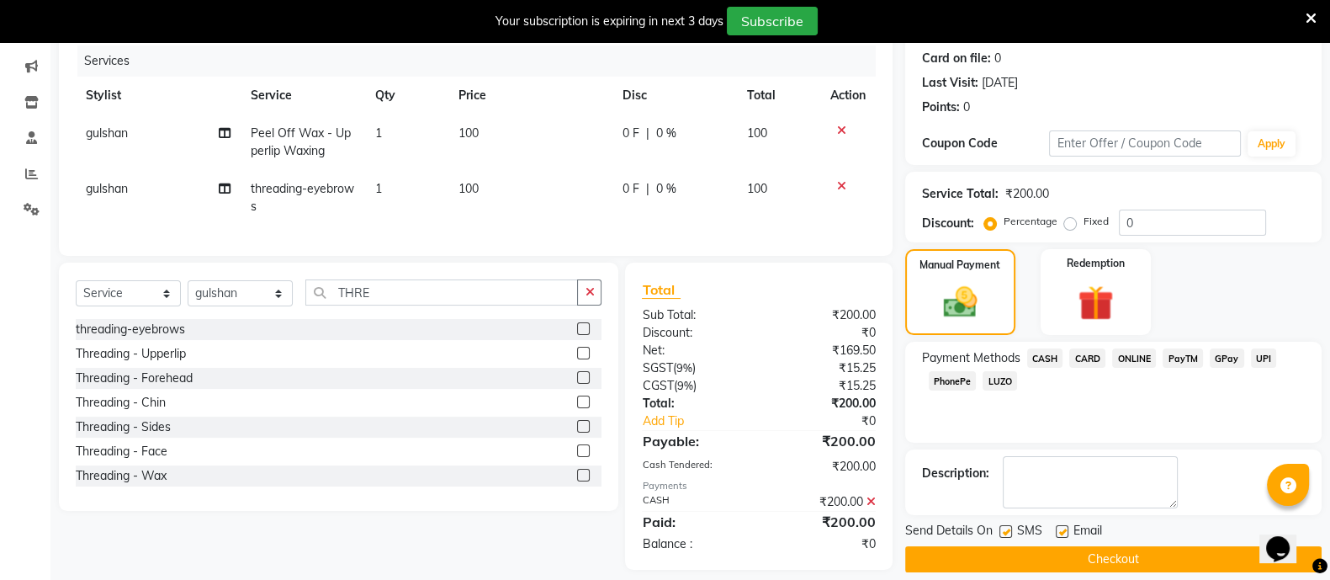
scroll to position [236, 0]
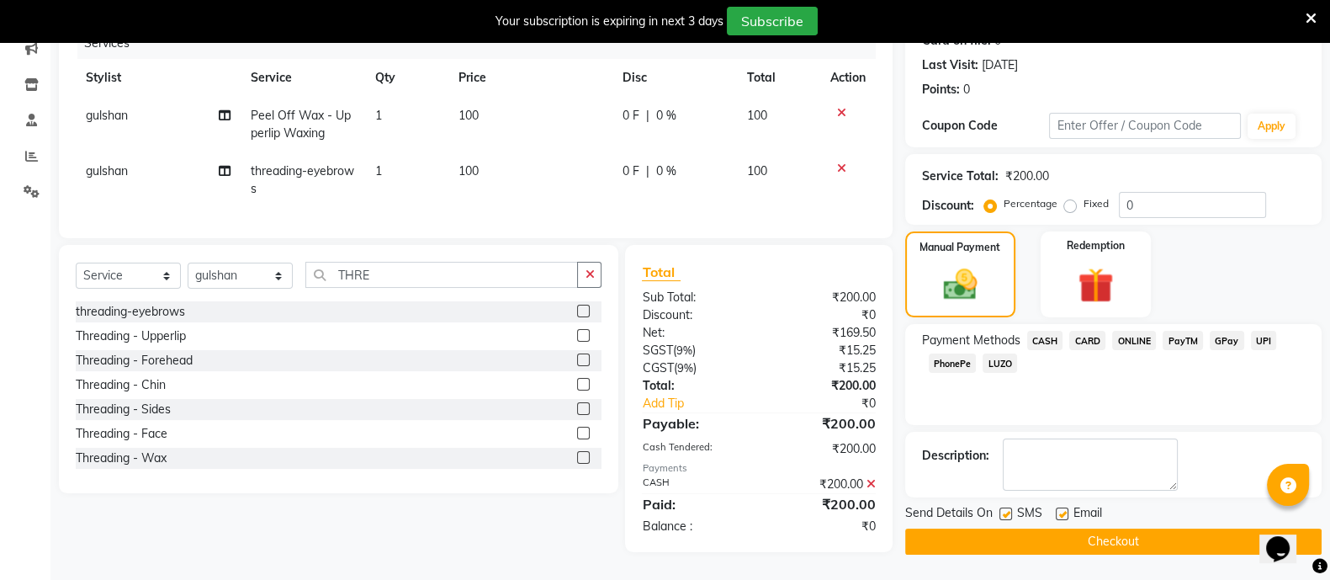
drag, startPoint x: 1133, startPoint y: 522, endPoint x: 1123, endPoint y: 549, distance: 29.8
click at [1128, 540] on div "Name: [PERSON_NAME] Membership: No Active Membership Total Visits: 5 Card on fi…" at bounding box center [1119, 249] width 429 height 609
click at [1107, 529] on button "Checkout" at bounding box center [1113, 541] width 417 height 26
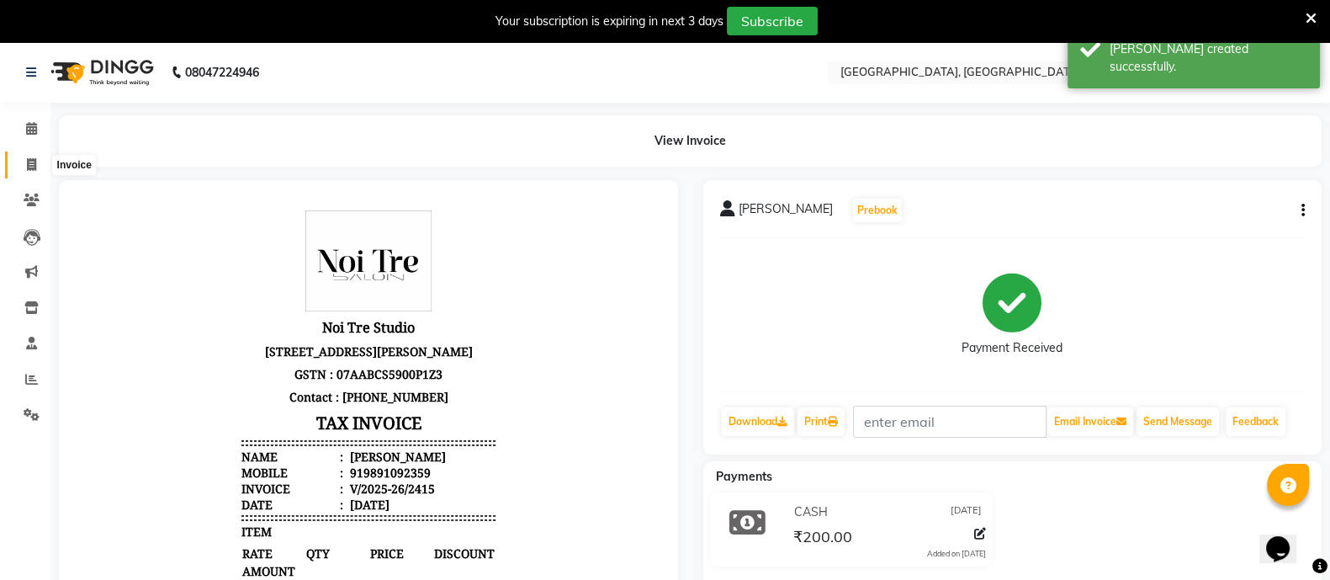
click at [34, 160] on icon at bounding box center [31, 164] width 9 height 13
select select "service"
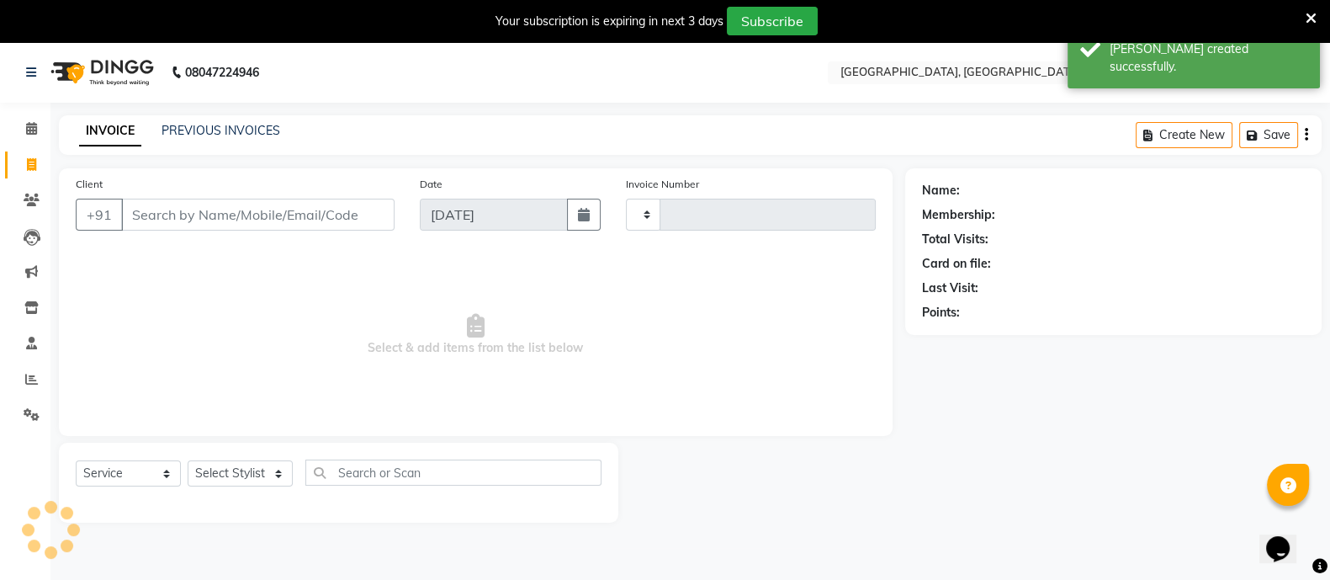
scroll to position [41, 0]
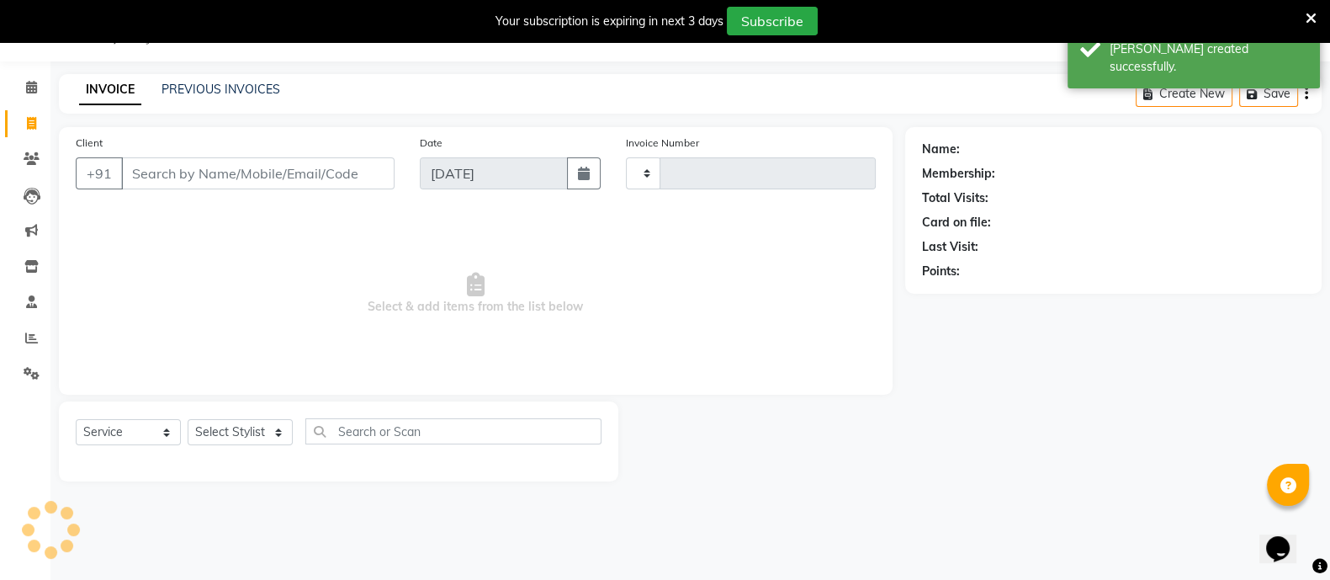
type input "2416"
select select "4884"
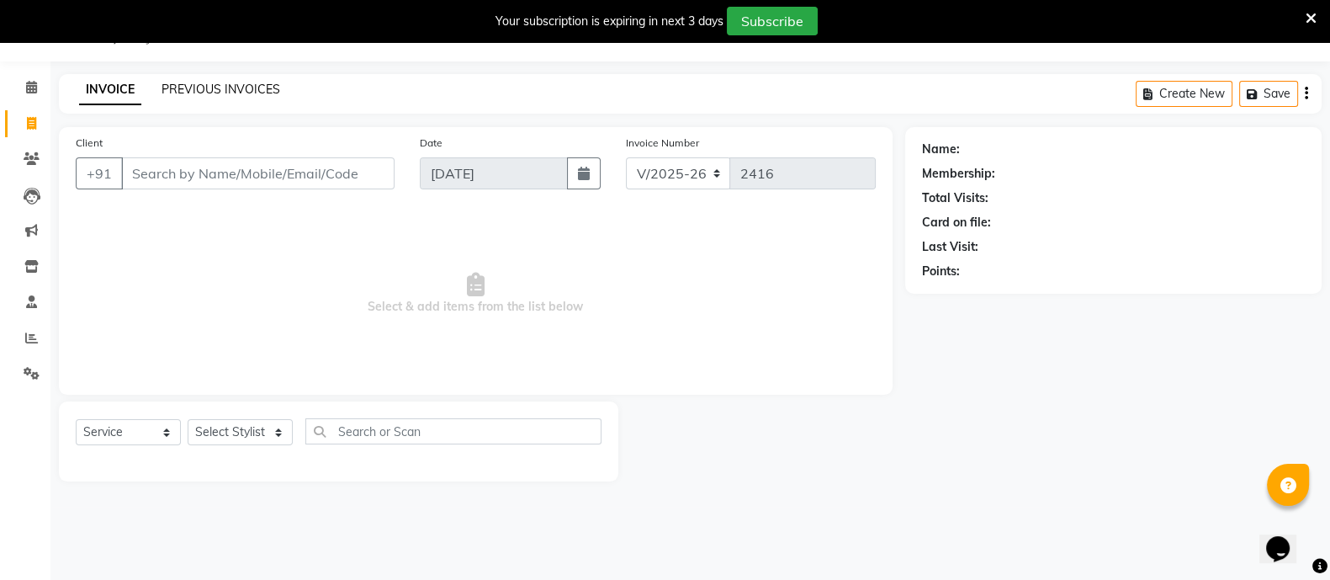
click at [238, 86] on link "PREVIOUS INVOICES" at bounding box center [221, 89] width 119 height 15
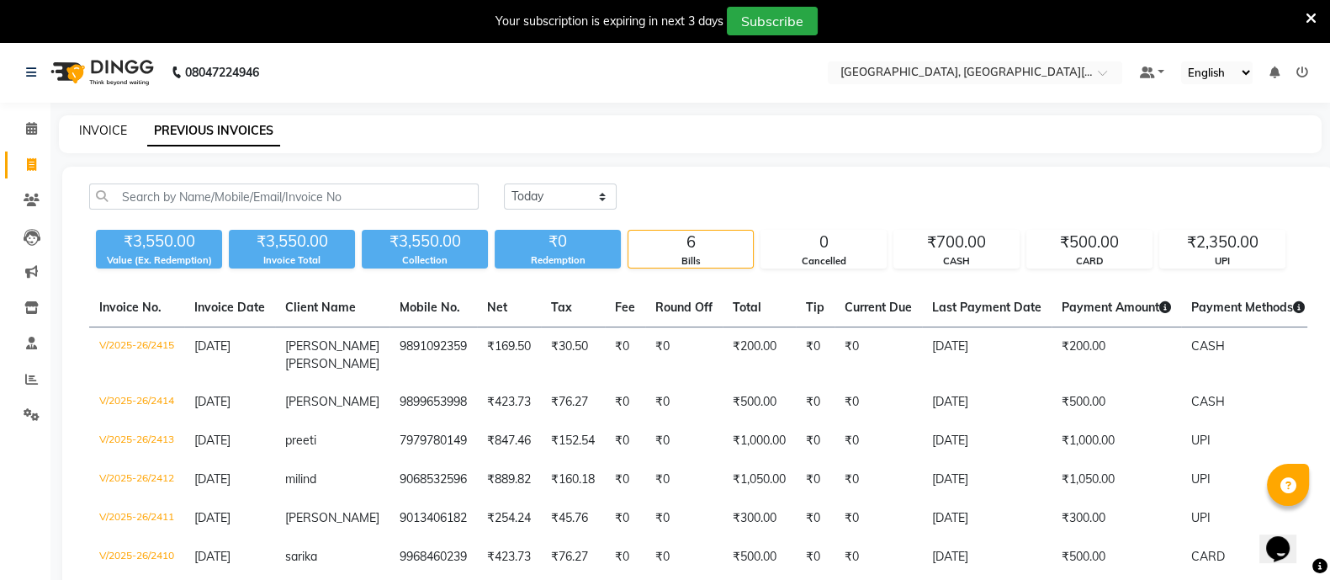
click at [104, 128] on link "INVOICE" at bounding box center [103, 130] width 48 height 15
select select "service"
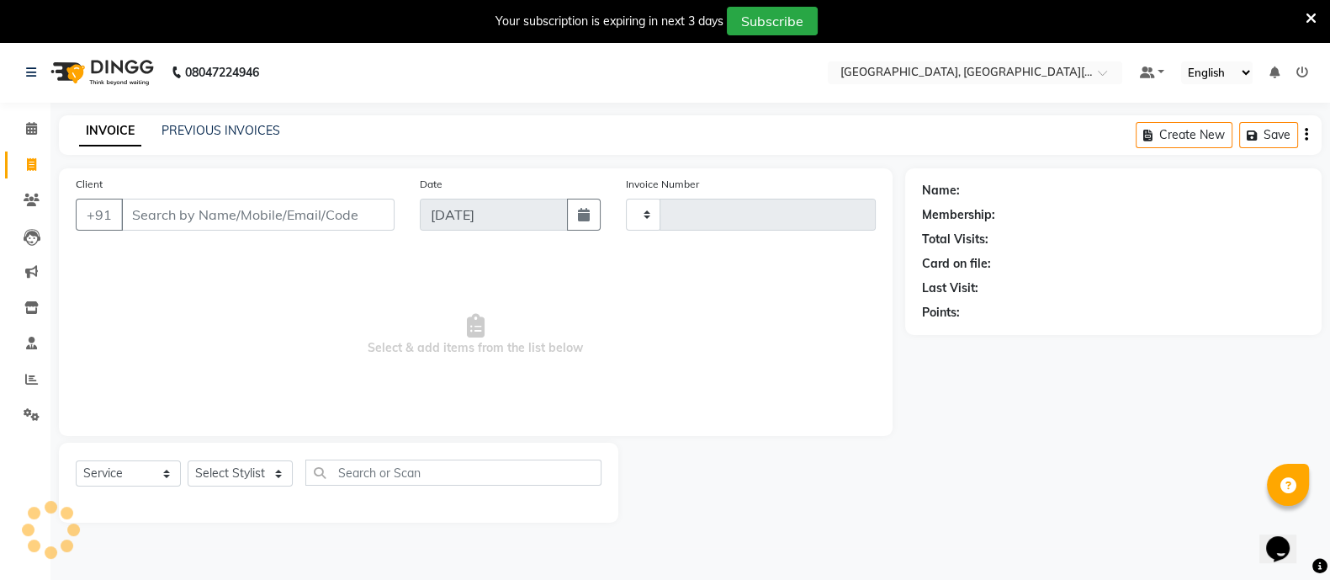
scroll to position [41, 0]
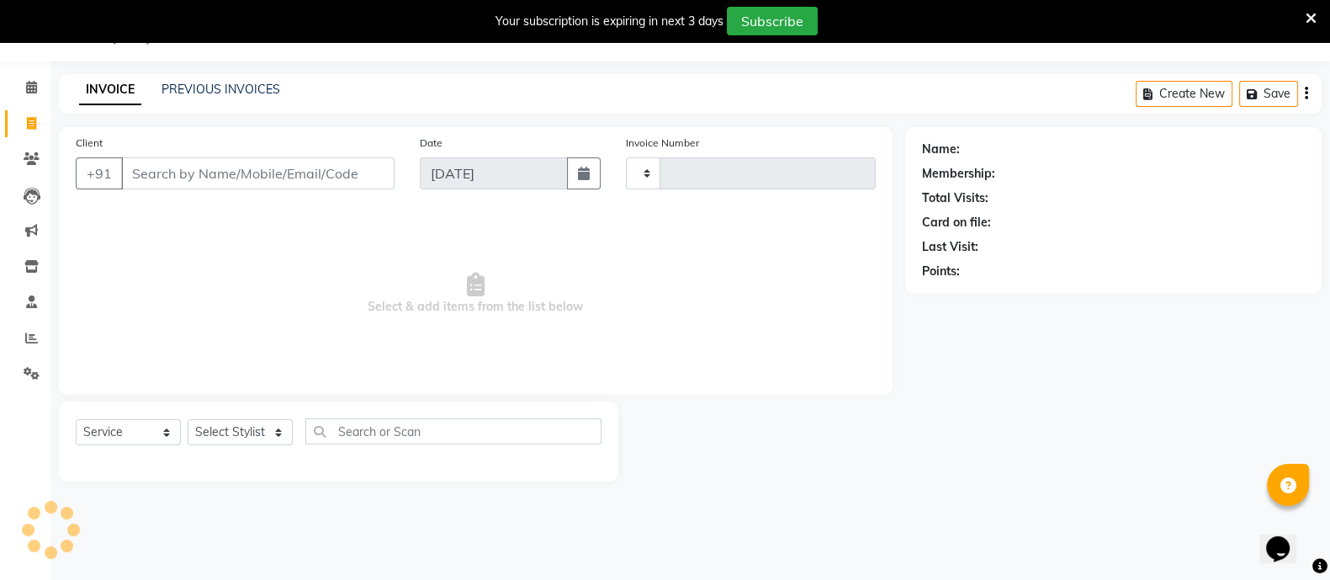
type input "2416"
select select "4884"
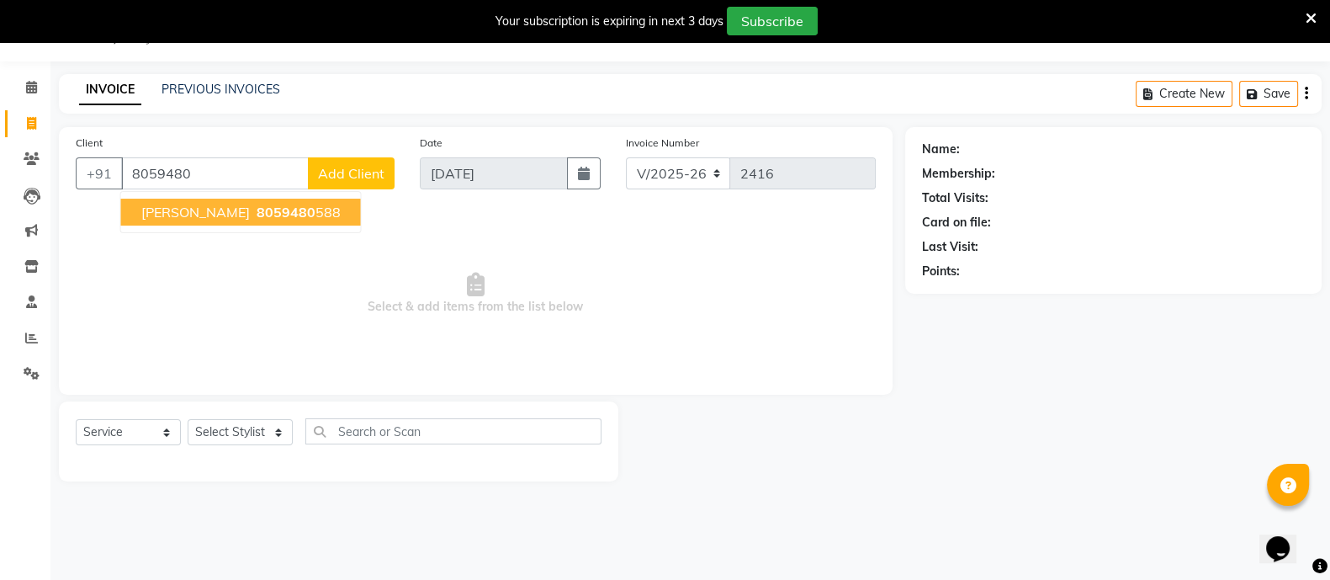
click at [181, 204] on span "[PERSON_NAME]" at bounding box center [195, 212] width 109 height 17
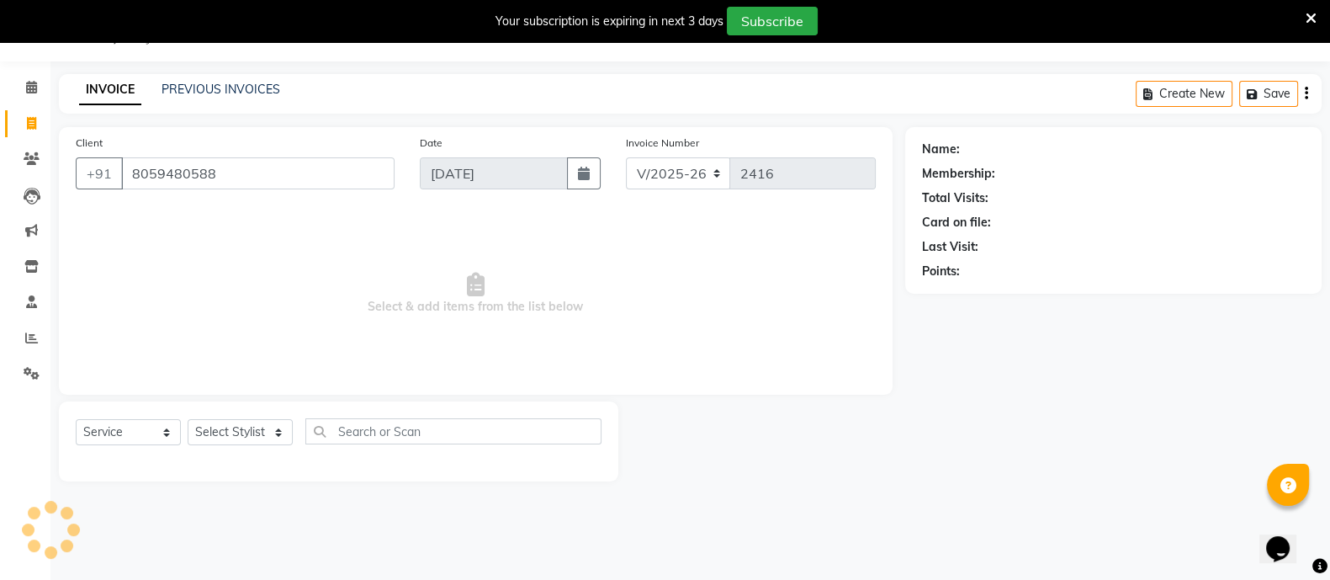
type input "8059480588"
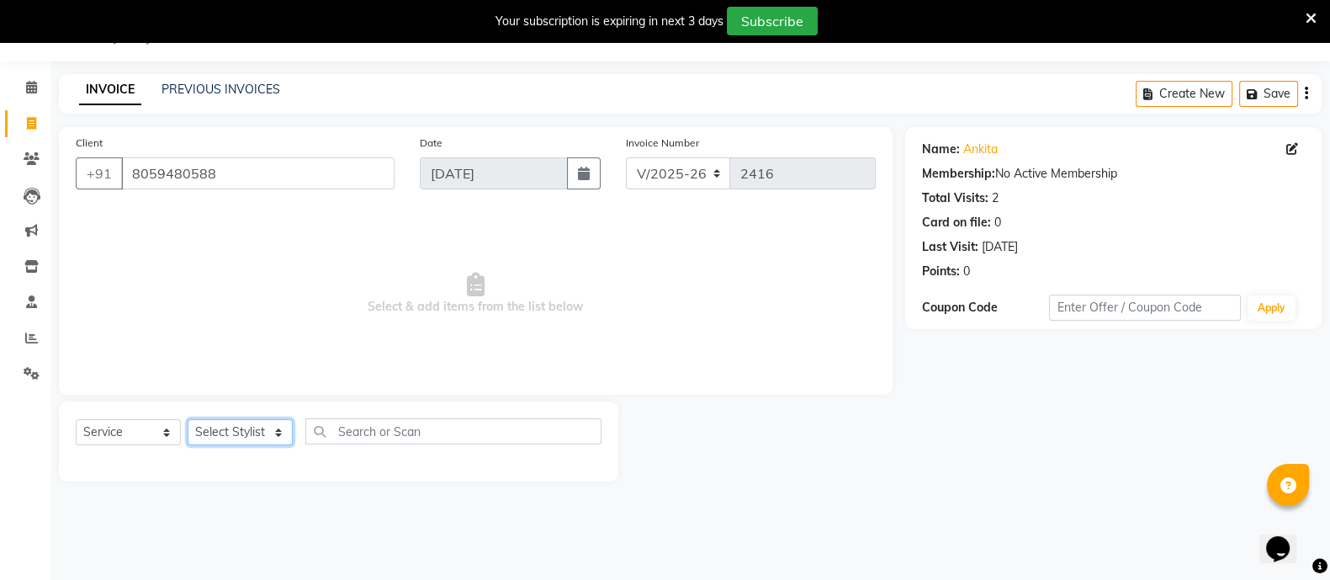
click at [247, 436] on select "Select Stylist [PERSON_NAME] [PERSON_NAME] GAURAV gulshan [PERSON_NAME] Manager…" at bounding box center [240, 432] width 105 height 26
select select "65609"
click at [188, 419] on select "Select Stylist [PERSON_NAME] [PERSON_NAME] GAURAV gulshan [PERSON_NAME] Manager…" at bounding box center [240, 432] width 105 height 26
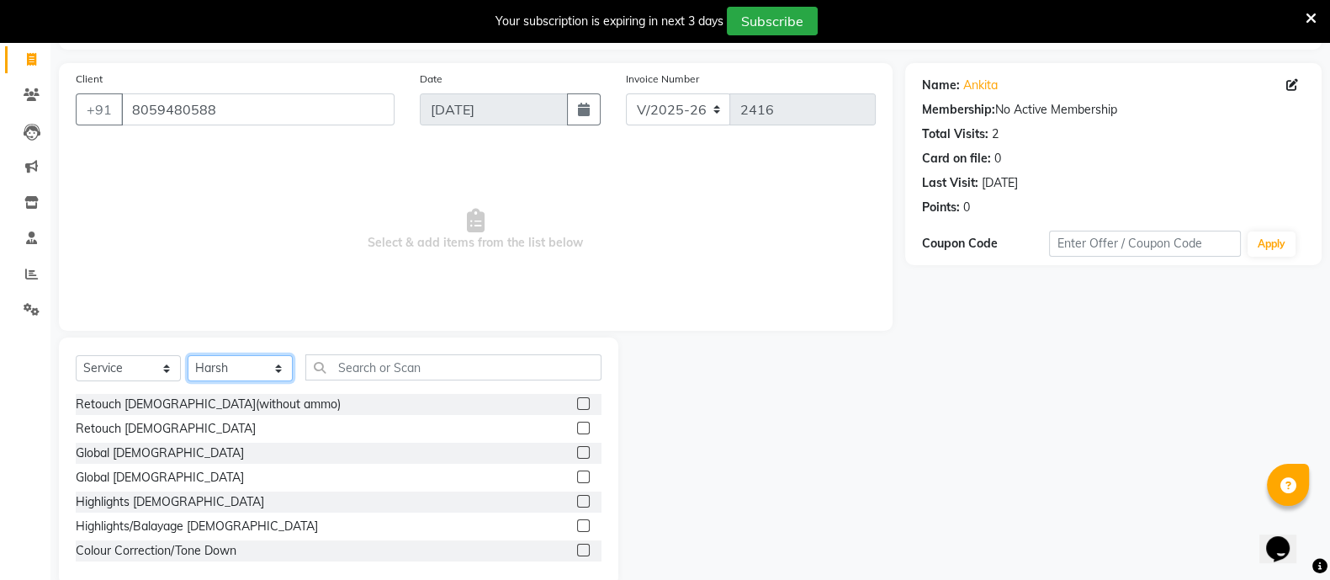
scroll to position [136, 0]
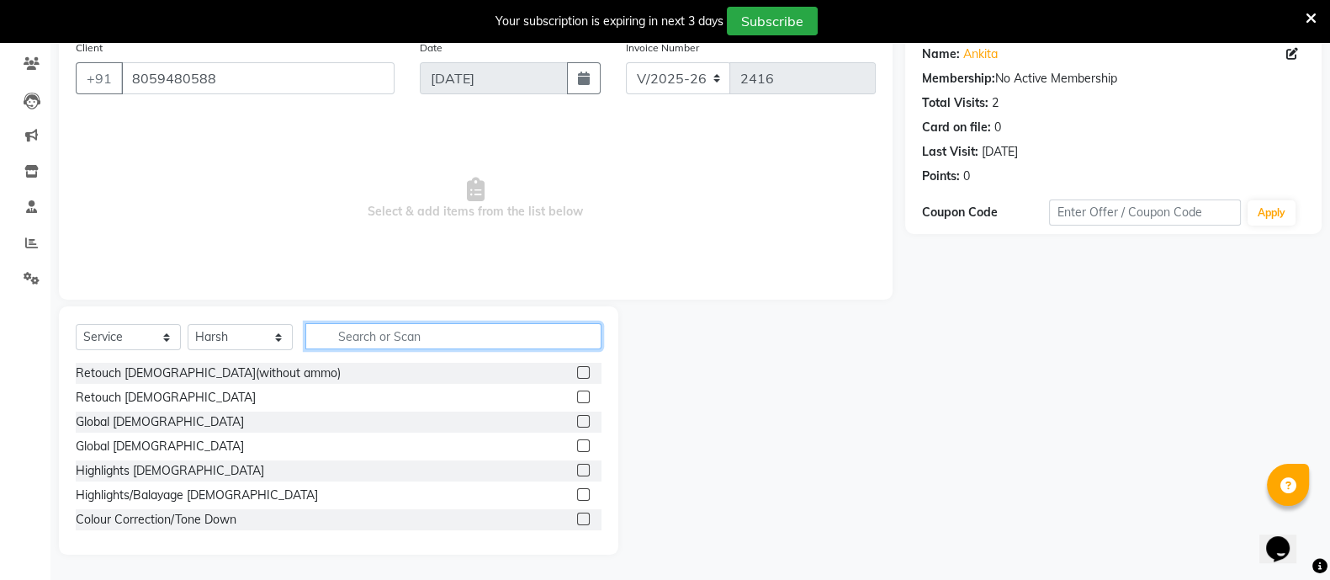
click at [365, 328] on input "text" at bounding box center [453, 336] width 296 height 26
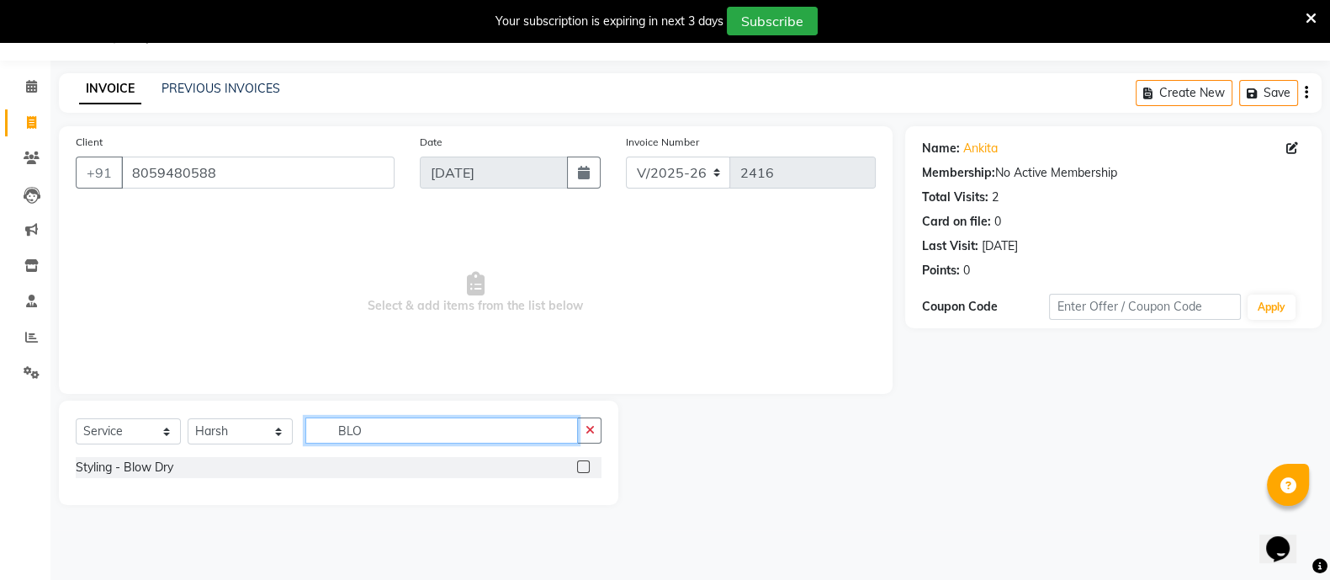
scroll to position [41, 0]
type input "BLO"
click at [135, 464] on div "Styling - Blow Dry" at bounding box center [125, 468] width 98 height 18
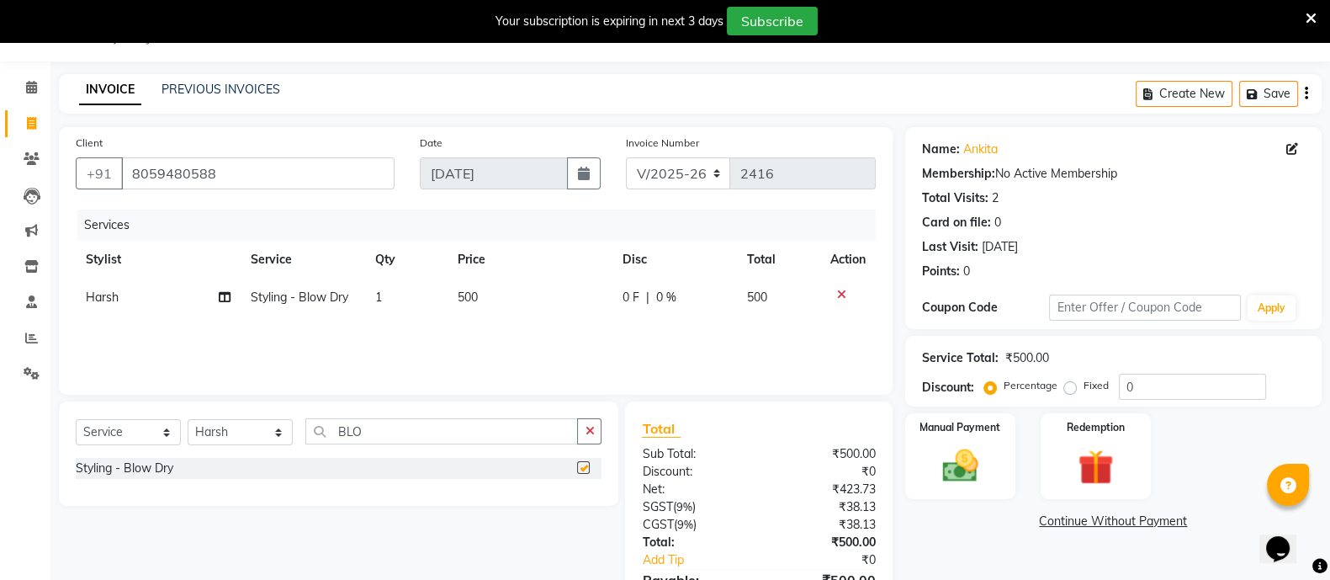
checkbox input "false"
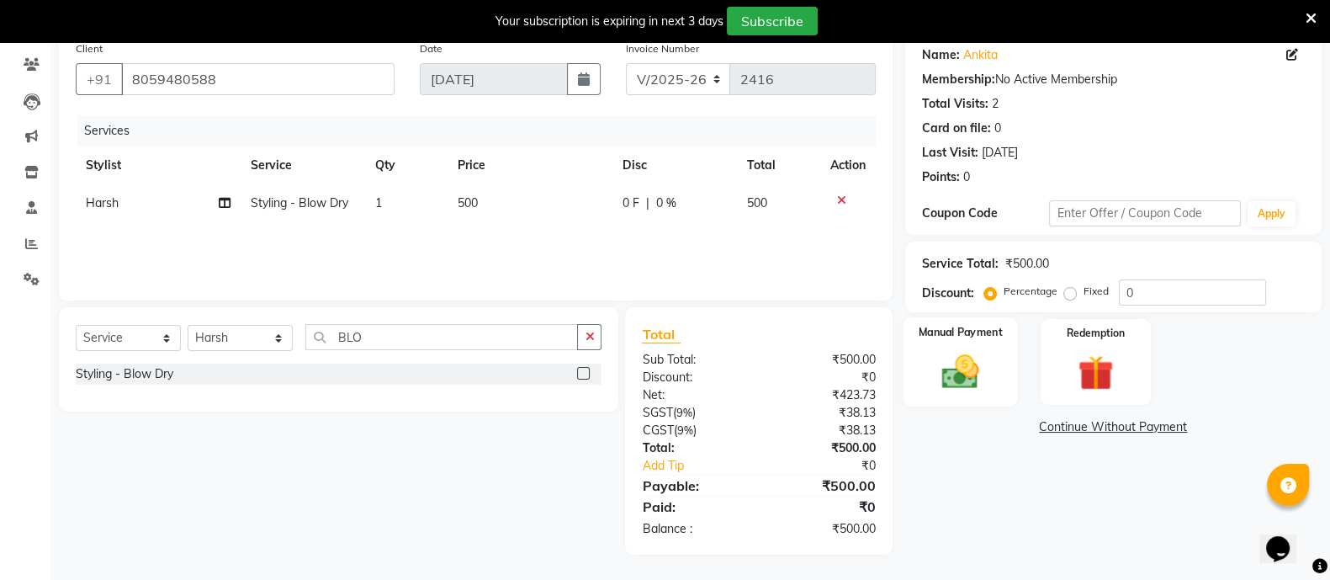
click at [973, 385] on img at bounding box center [961, 371] width 60 height 42
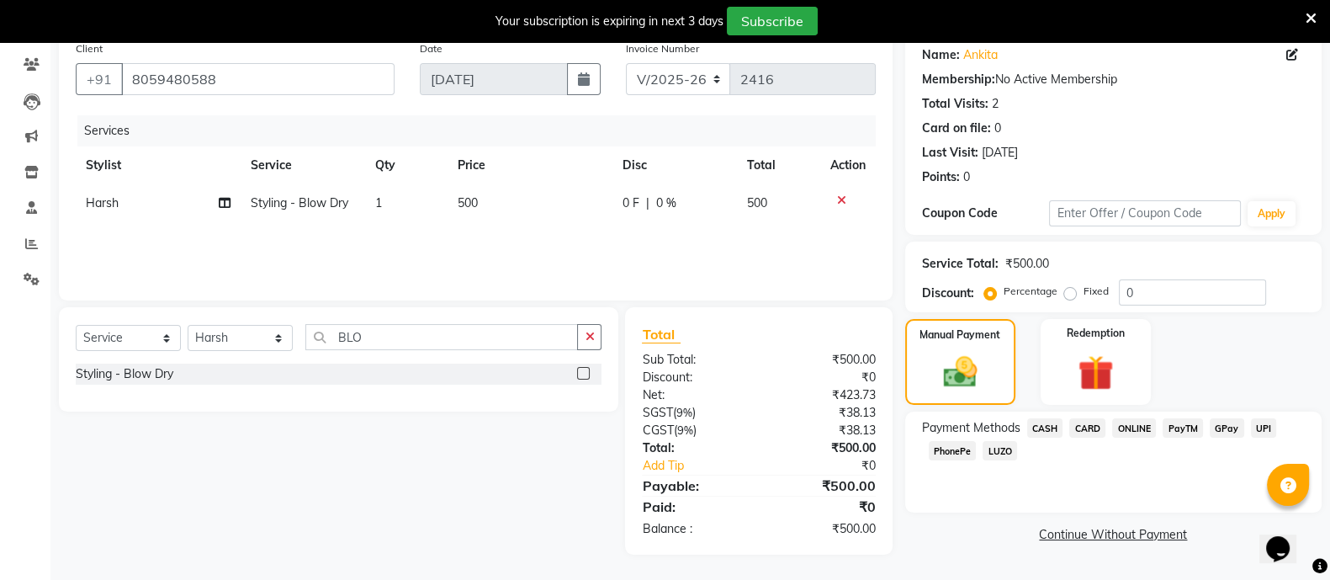
click at [1052, 430] on span "CASH" at bounding box center [1045, 427] width 36 height 19
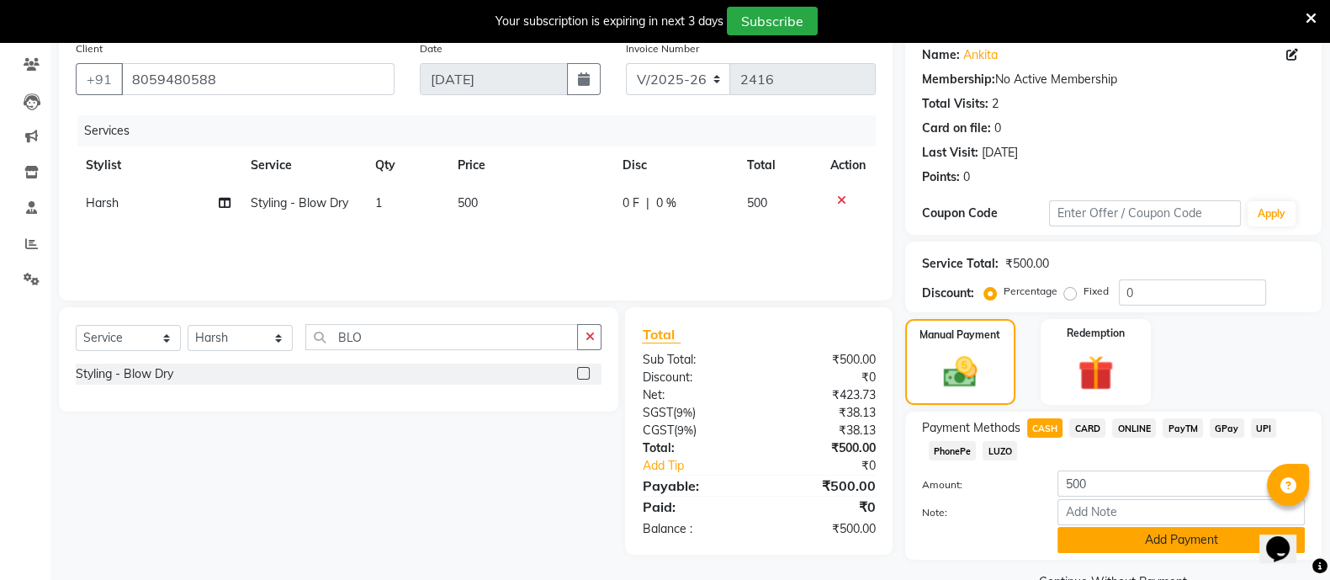
click at [1169, 532] on button "Add Payment" at bounding box center [1181, 540] width 247 height 26
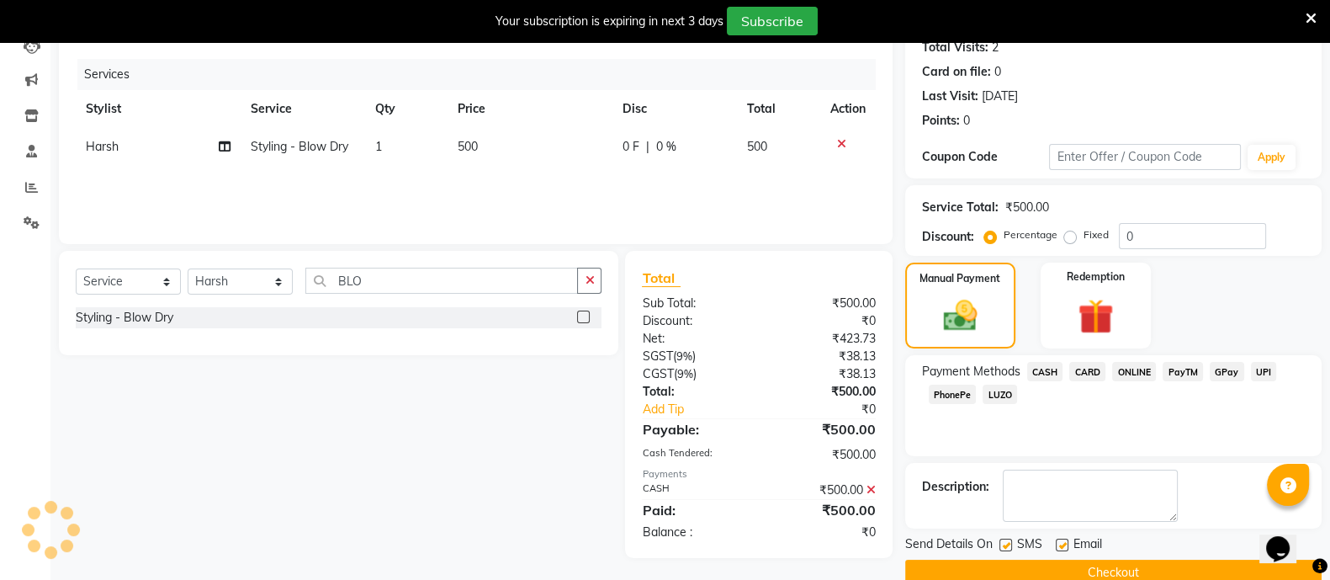
scroll to position [222, 0]
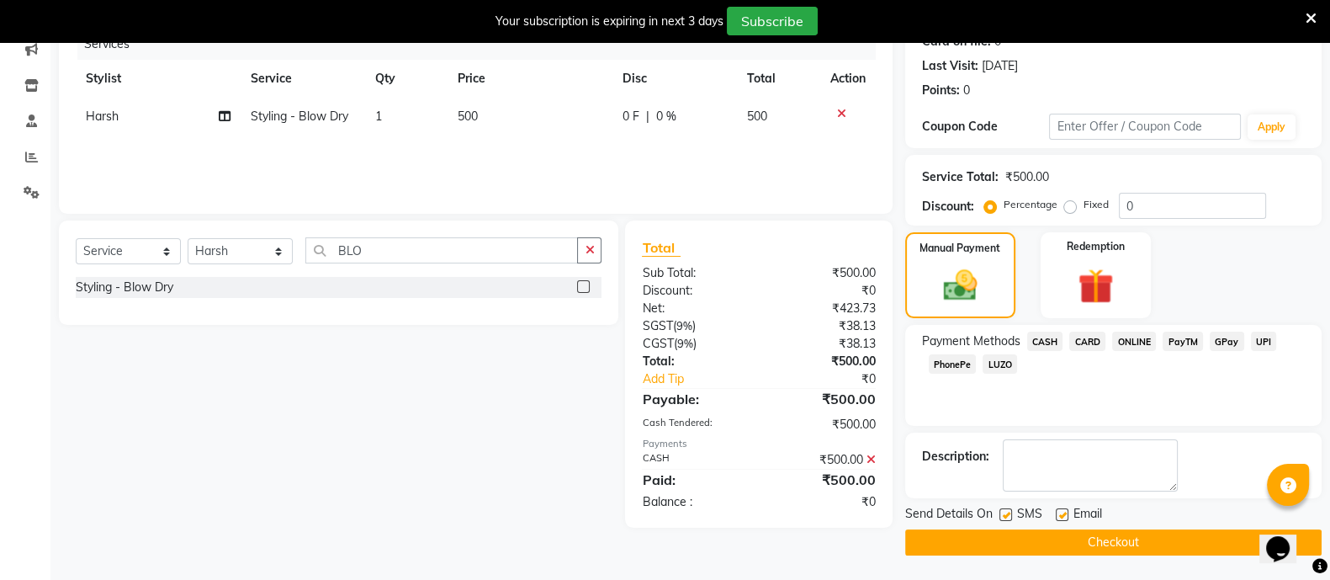
click at [1119, 541] on button "Checkout" at bounding box center [1113, 542] width 417 height 26
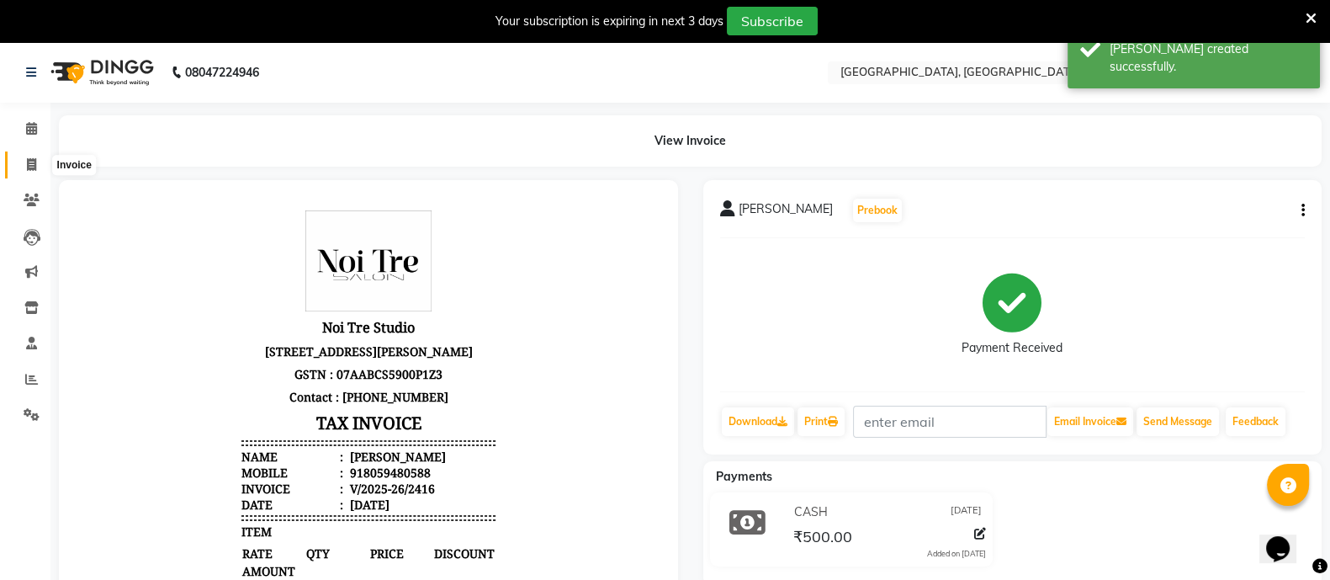
click at [36, 160] on span at bounding box center [31, 165] width 29 height 19
select select "service"
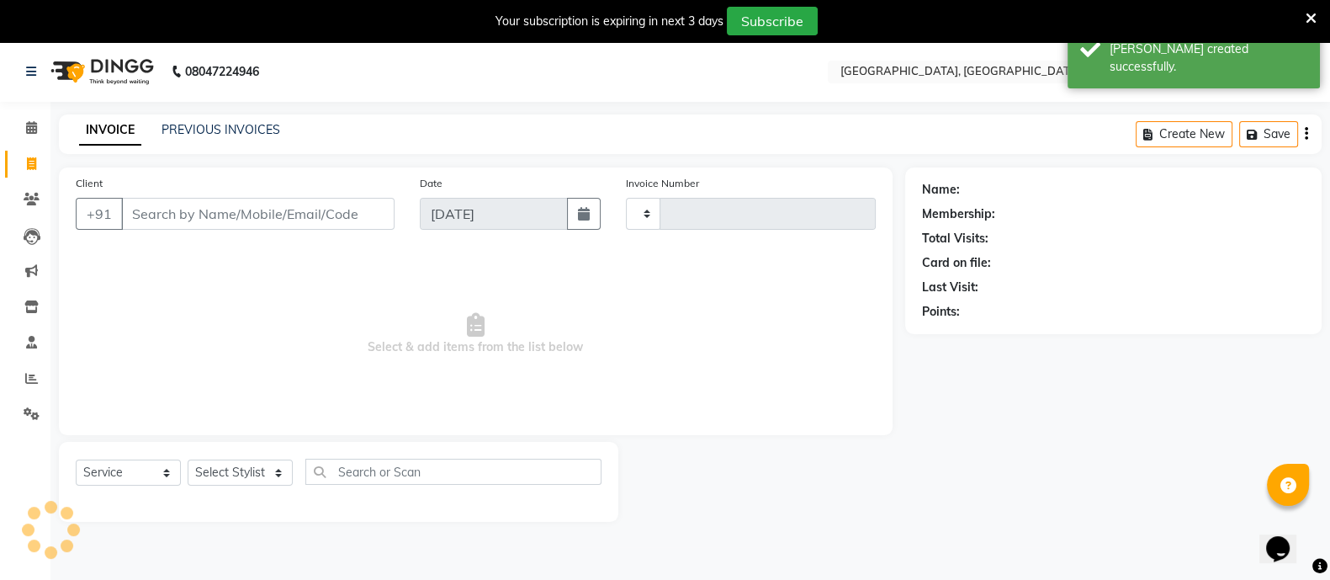
type input "2417"
select select "4884"
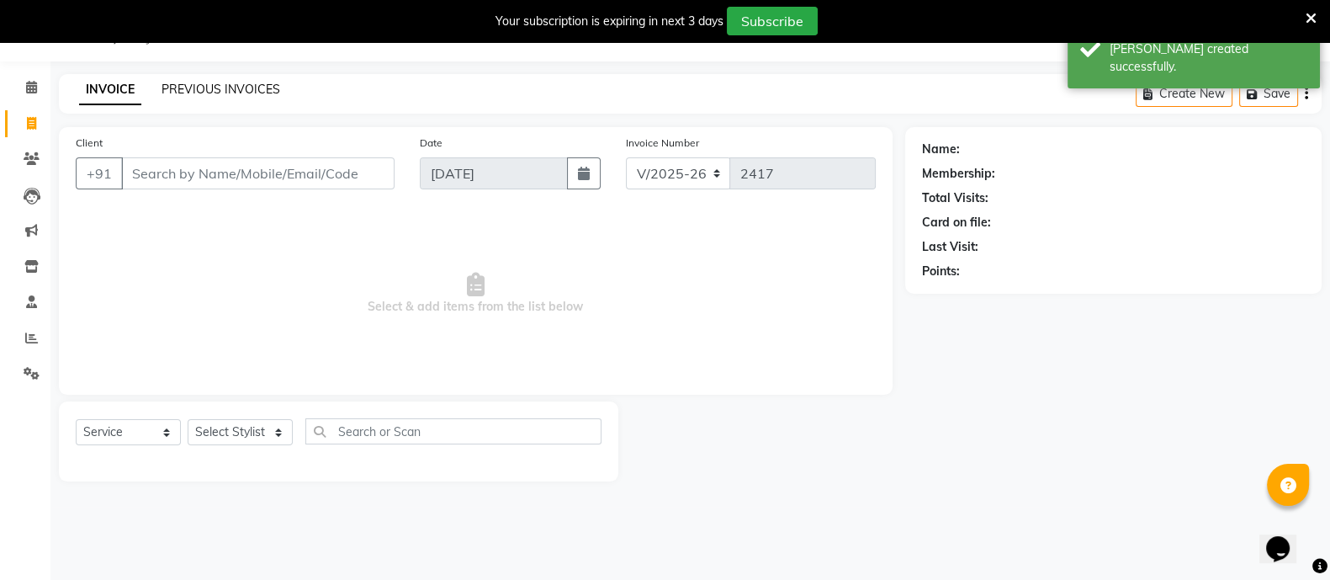
click at [215, 82] on link "PREVIOUS INVOICES" at bounding box center [221, 89] width 119 height 15
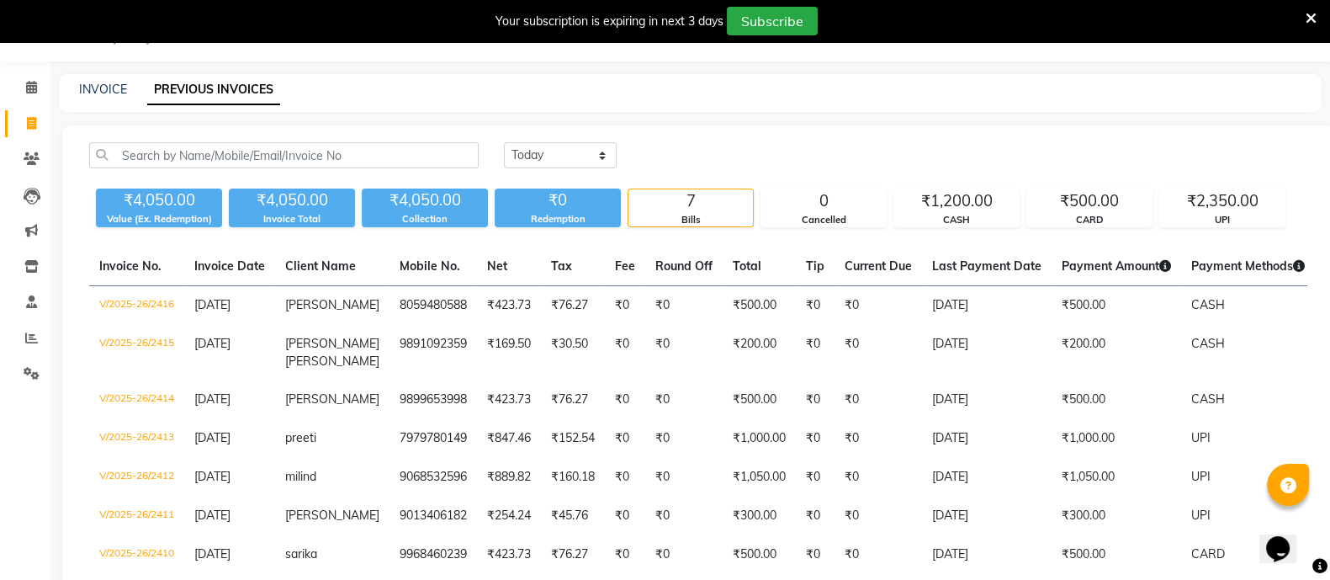
click at [989, 107] on div "INVOICE PREVIOUS INVOICES" at bounding box center [690, 93] width 1263 height 38
